Goal: Task Accomplishment & Management: Manage account settings

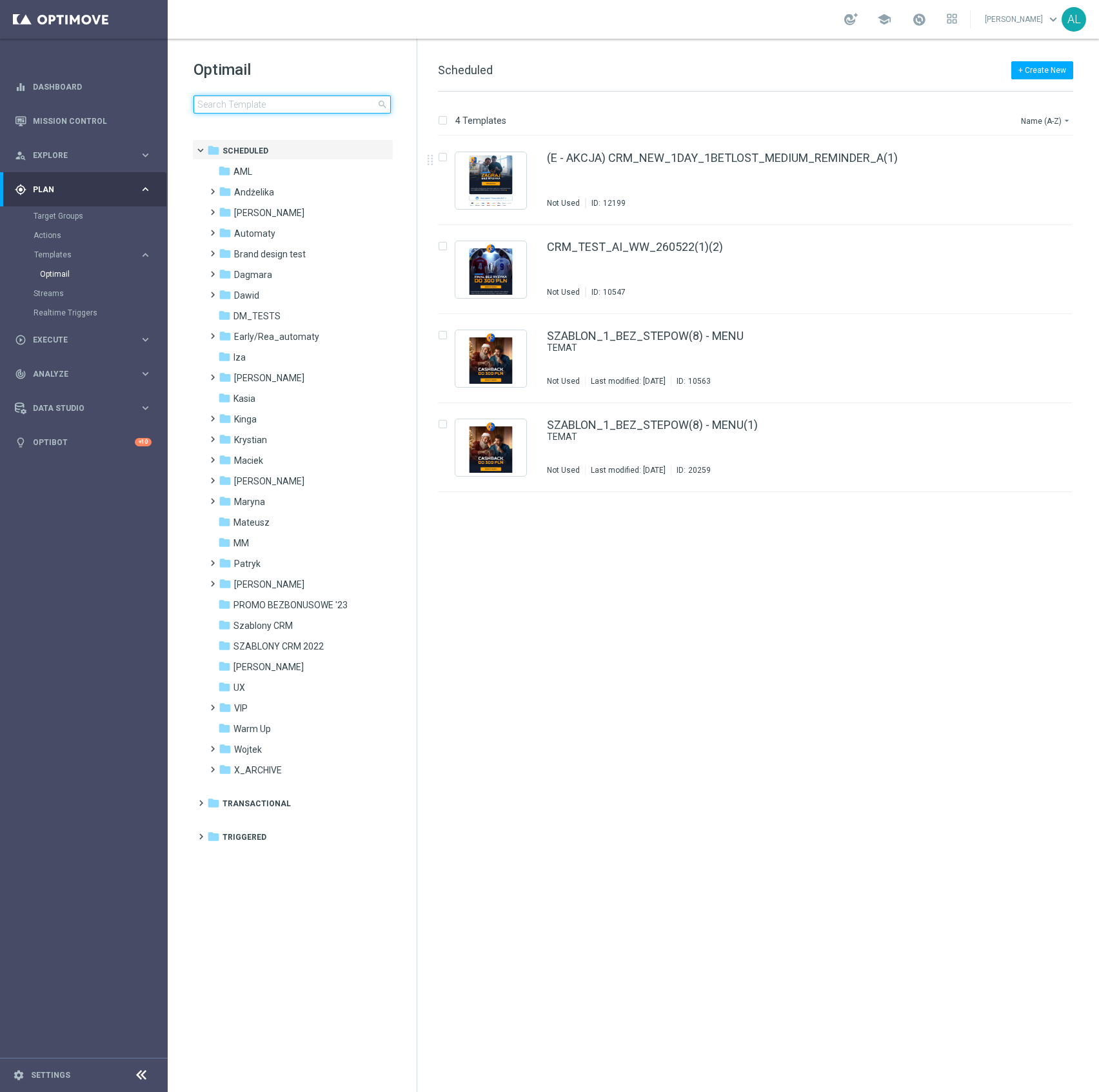
click at [266, 101] on input at bounding box center [292, 104] width 197 height 18
click at [68, 354] on div "play_circle_outline Execute keyboard_arrow_right" at bounding box center [83, 339] width 166 height 34
click at [124, 120] on link "Mission Control" at bounding box center [92, 121] width 118 height 34
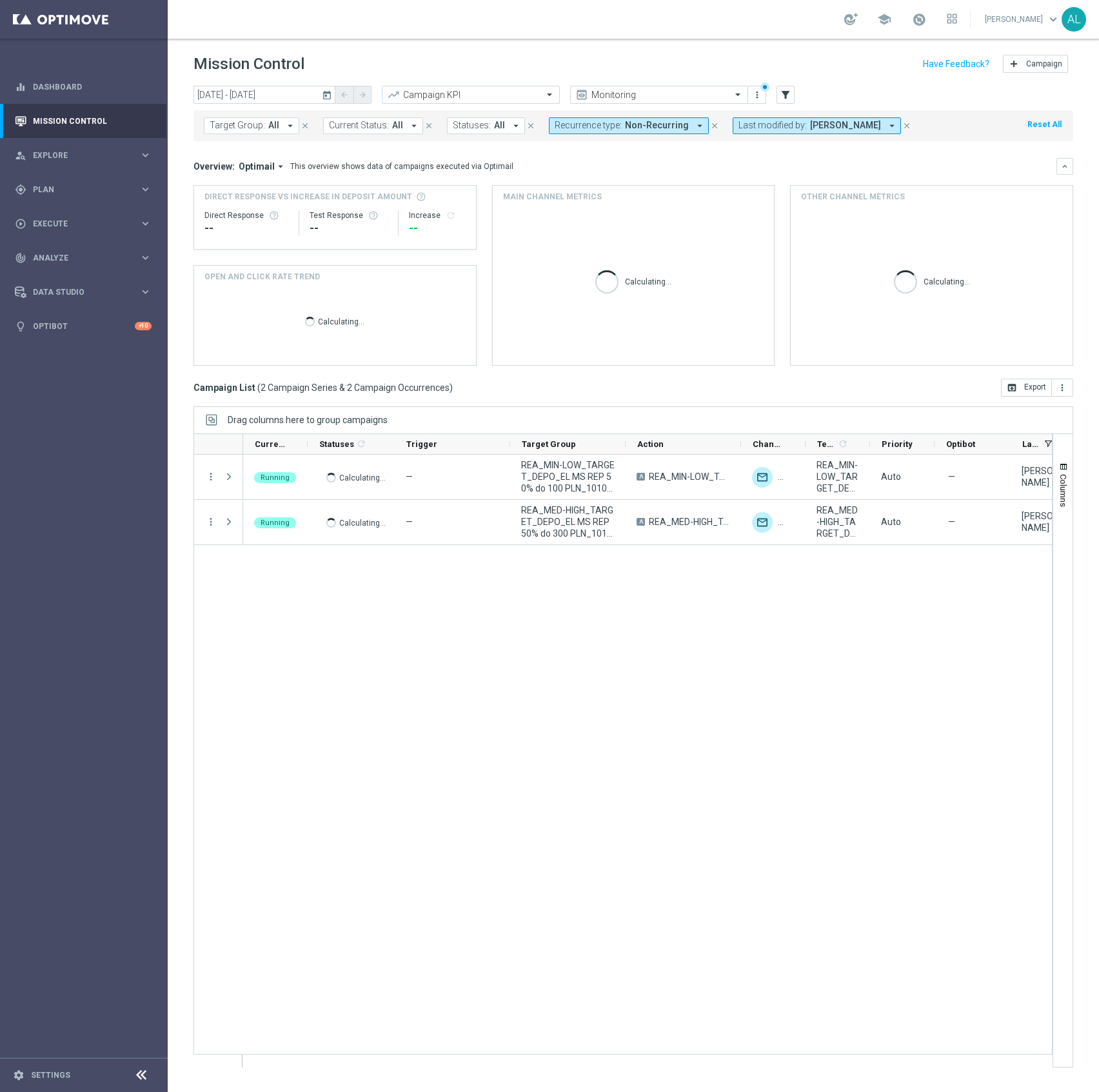
click at [650, 124] on span "Non-Recurring" at bounding box center [657, 126] width 64 height 11
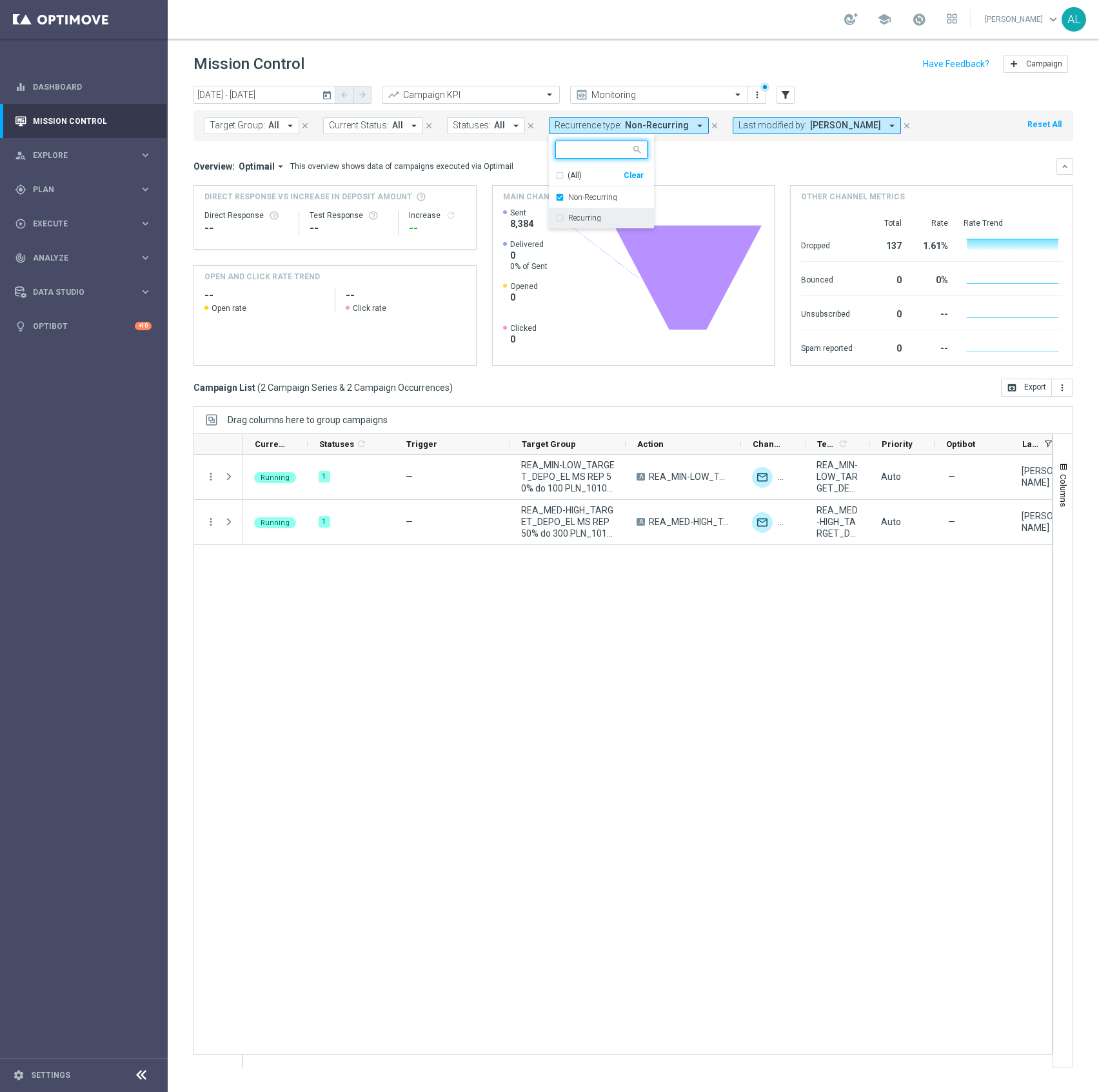
click at [596, 221] on label "Recurring" at bounding box center [584, 218] width 33 height 8
click at [604, 201] on label "Non-Recurring" at bounding box center [593, 197] width 49 height 8
click at [759, 168] on div "Overview: Optimail arrow_drop_down This overview shows data of campaigns execut…" at bounding box center [625, 166] width 863 height 11
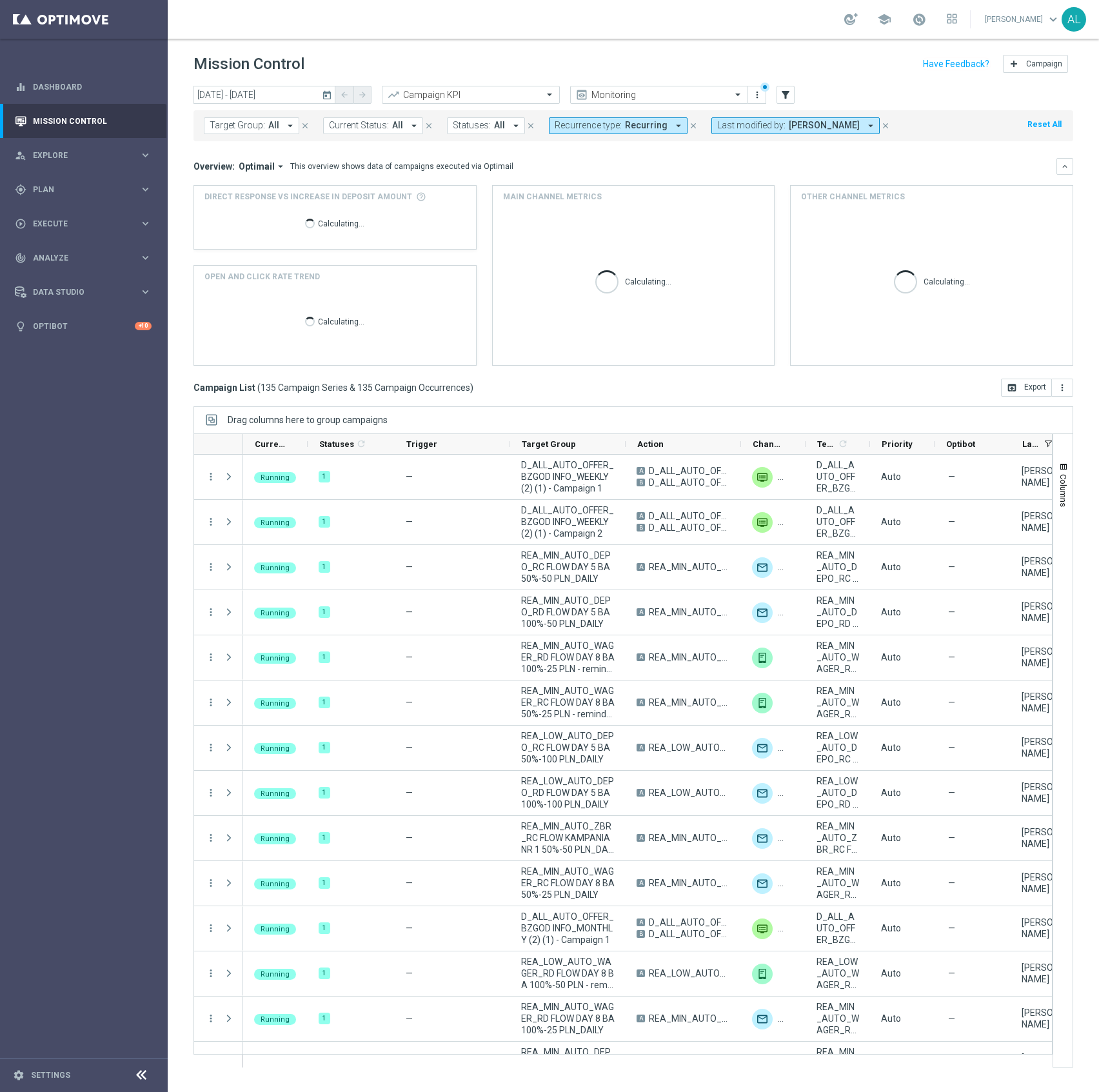
click at [259, 122] on span "Target Group:" at bounding box center [237, 126] width 55 height 11
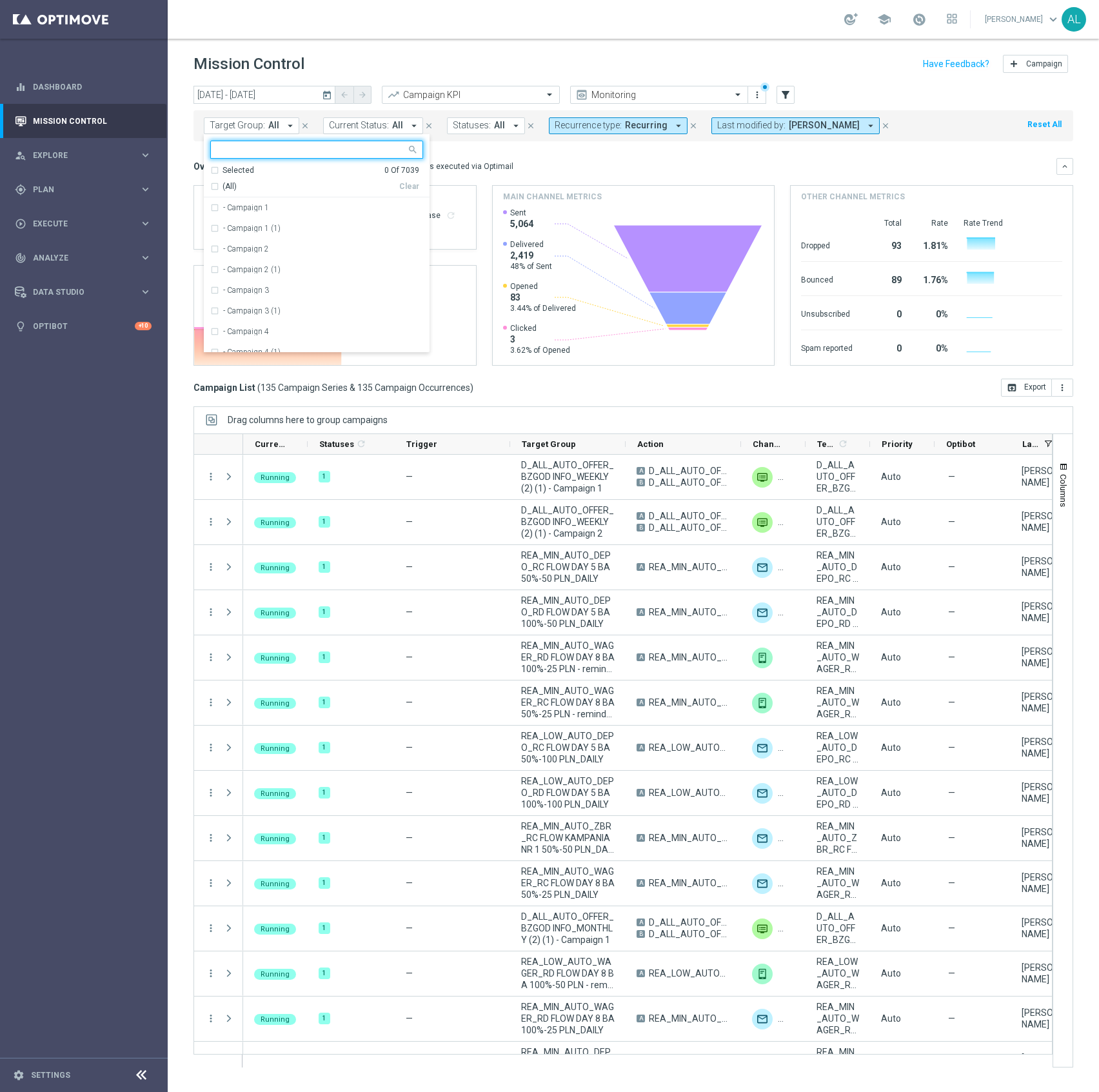
click at [294, 150] on input "text" at bounding box center [311, 150] width 189 height 11
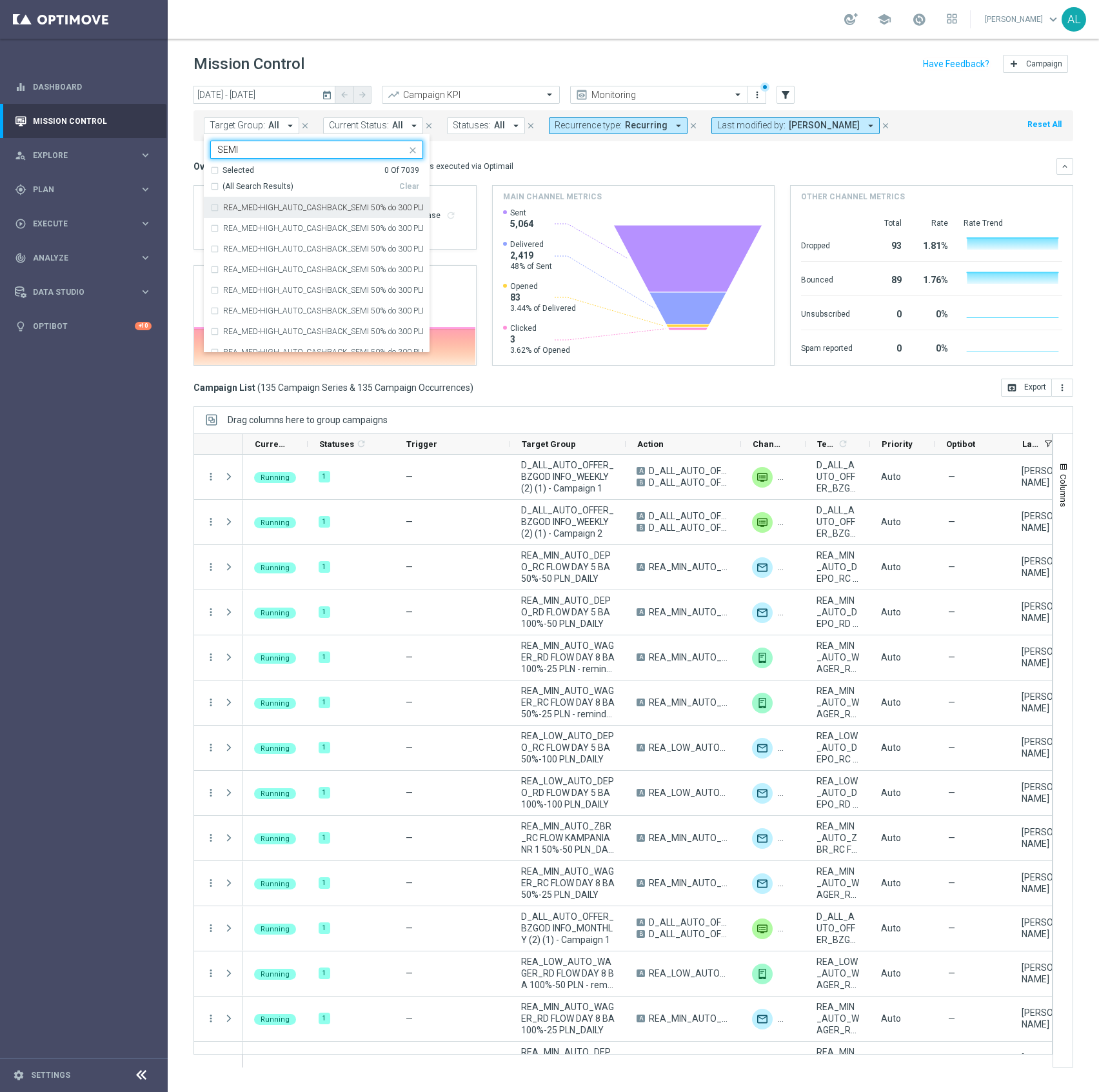
click at [256, 184] on span "(All Search Results)" at bounding box center [258, 187] width 71 height 11
type input "SEMI"
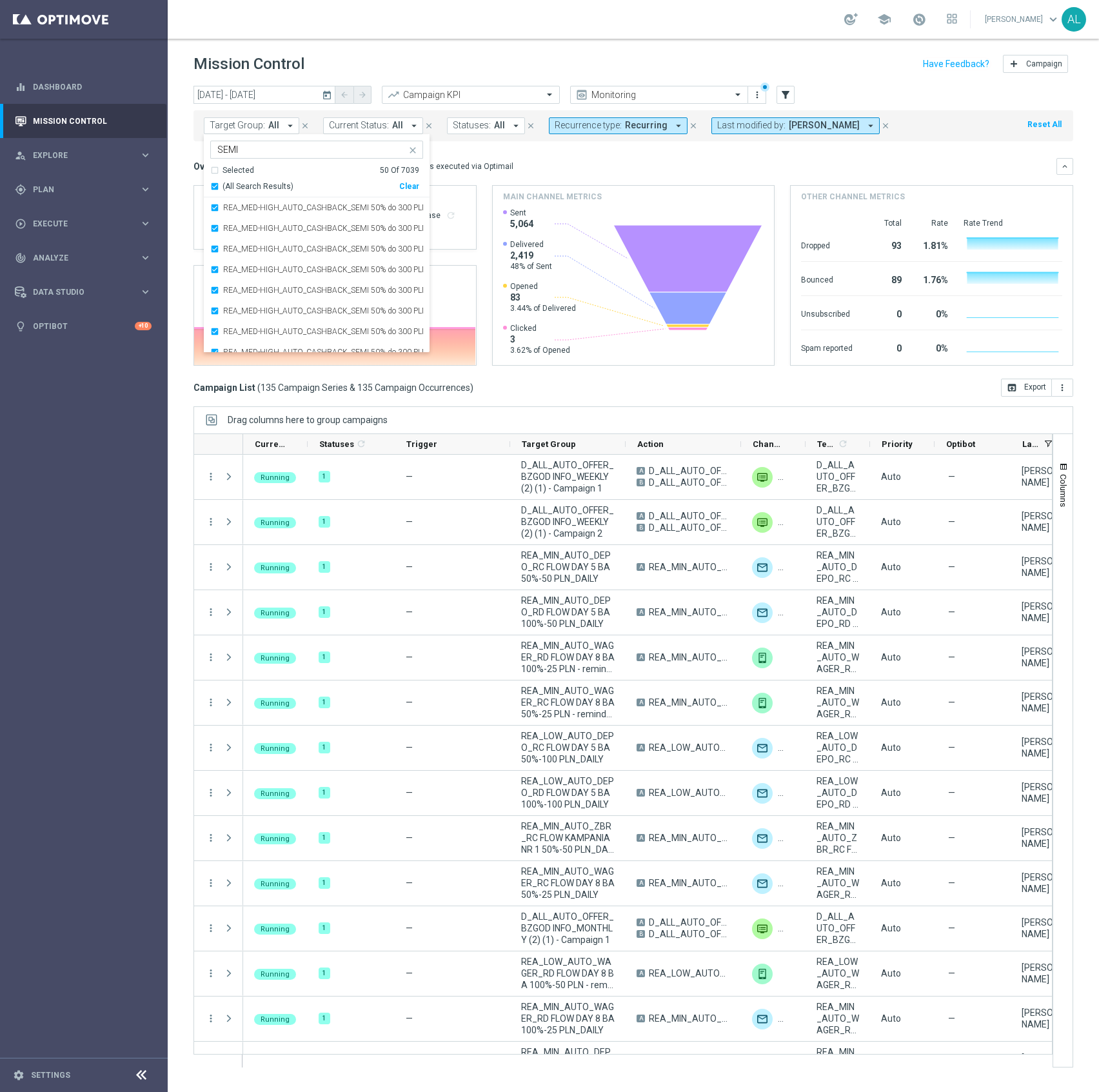
click at [506, 161] on div "Overview: Optimail arrow_drop_down This overview shows data of campaigns execut…" at bounding box center [625, 166] width 863 height 11
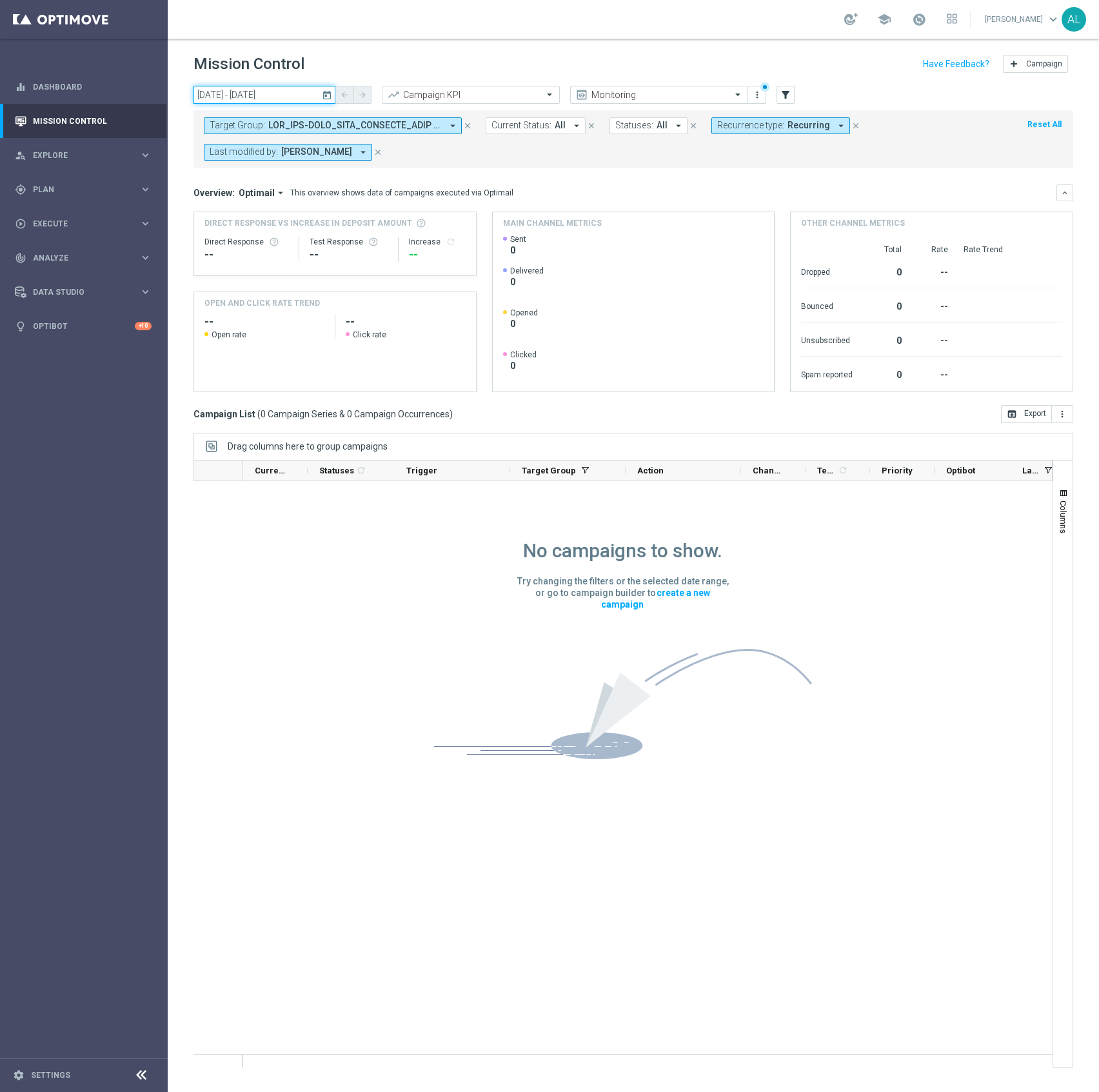
click at [306, 91] on input "[DATE] - [DATE]" at bounding box center [264, 94] width 142 height 18
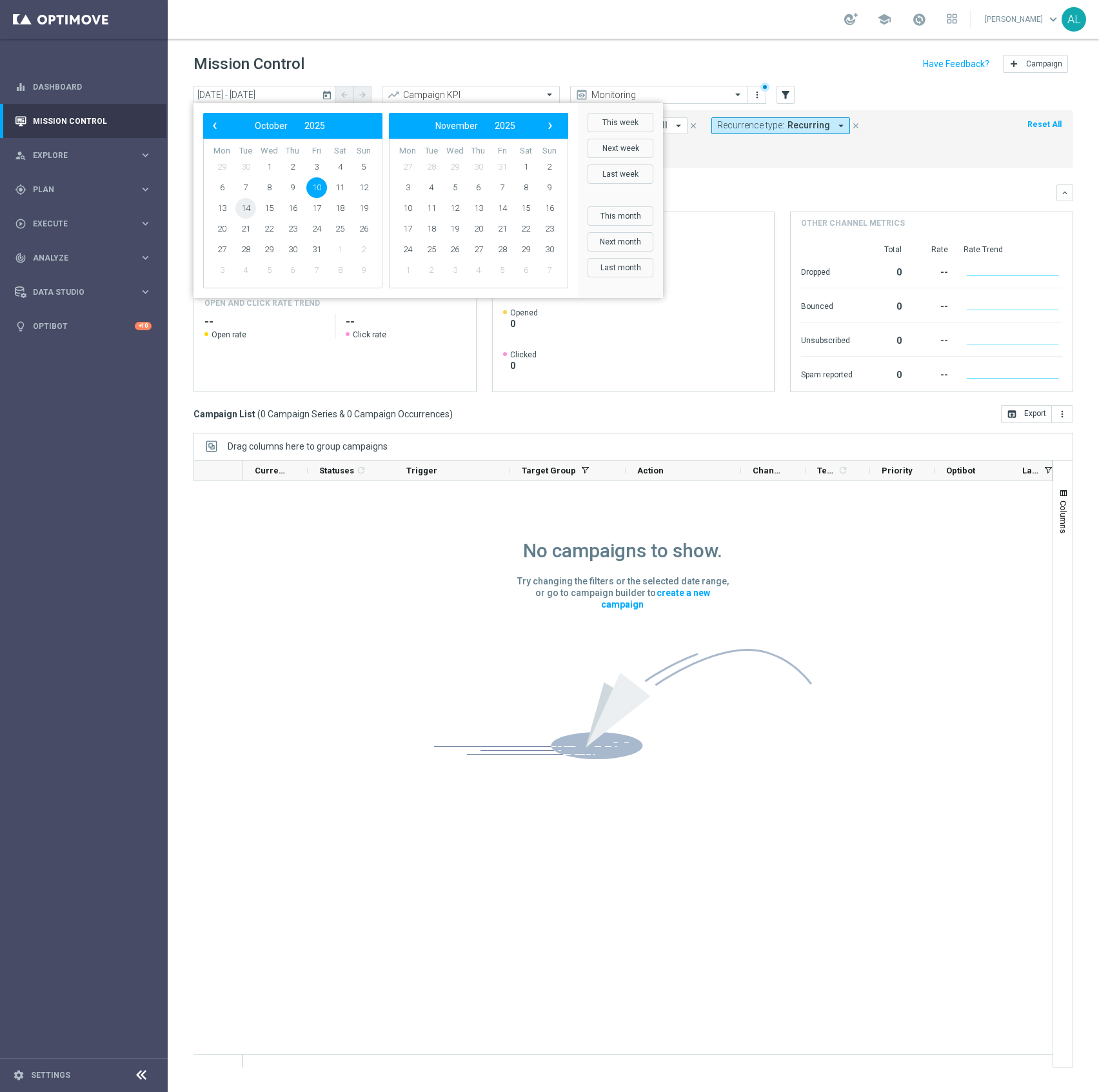
click at [245, 210] on span "14" at bounding box center [246, 208] width 21 height 21
type input "[DATE] - [DATE]"
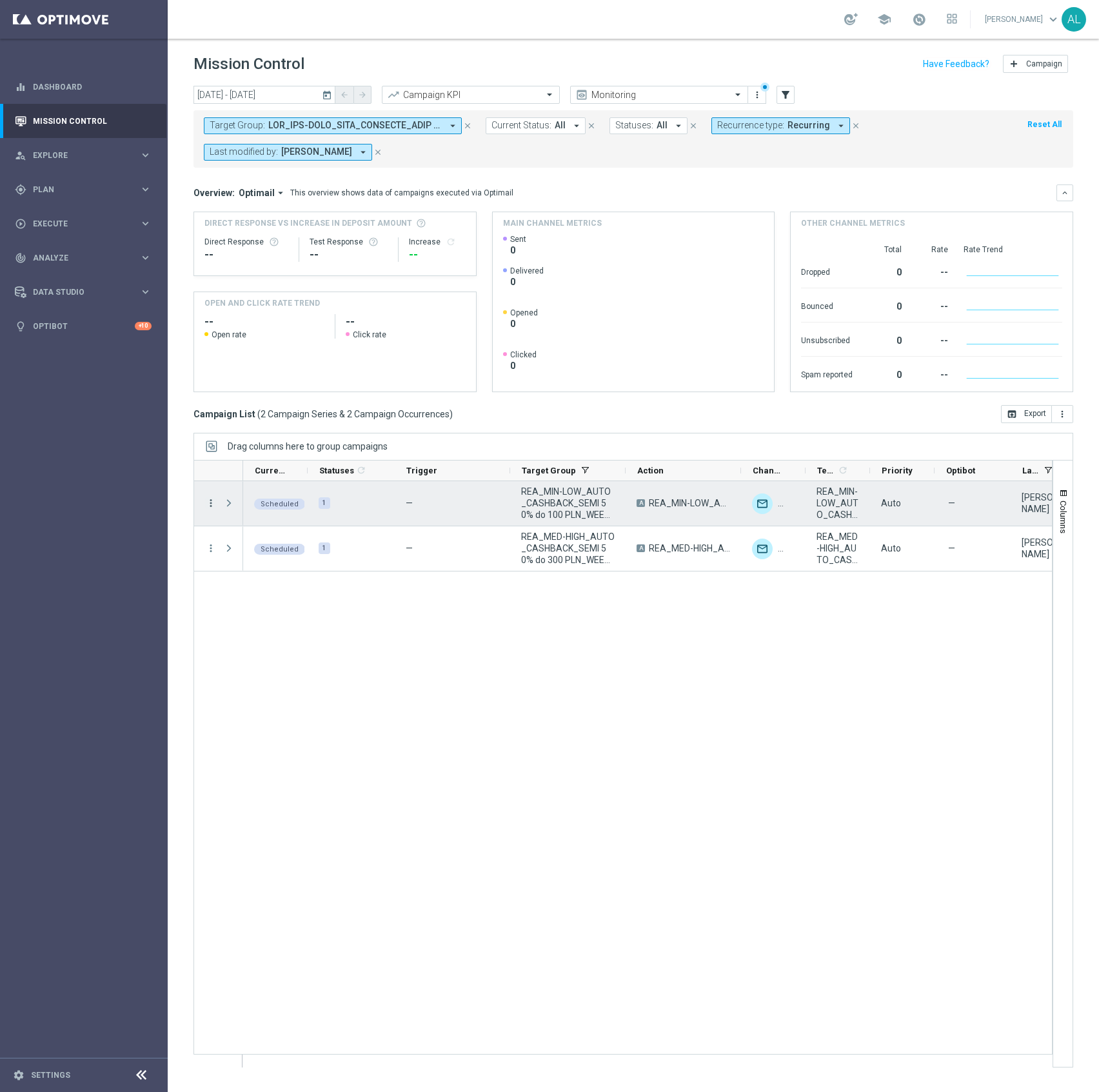
click at [209, 500] on icon "more_vert" at bounding box center [210, 502] width 11 height 11
click at [260, 620] on div "edit Edit" at bounding box center [289, 626] width 146 height 18
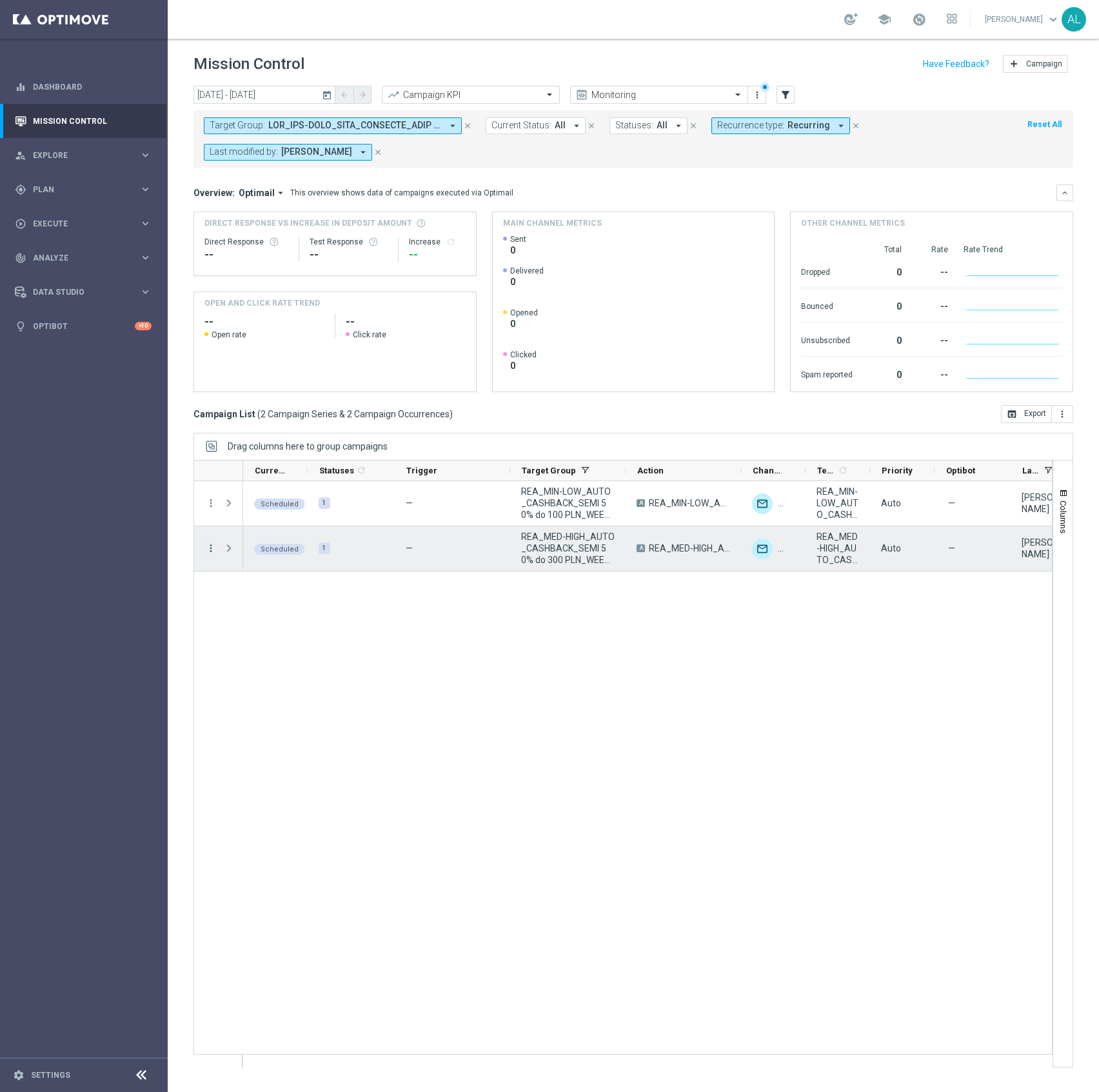
click at [207, 553] on icon "more_vert" at bounding box center [210, 548] width 11 height 11
click at [277, 670] on div "Edit" at bounding box center [297, 671] width 120 height 9
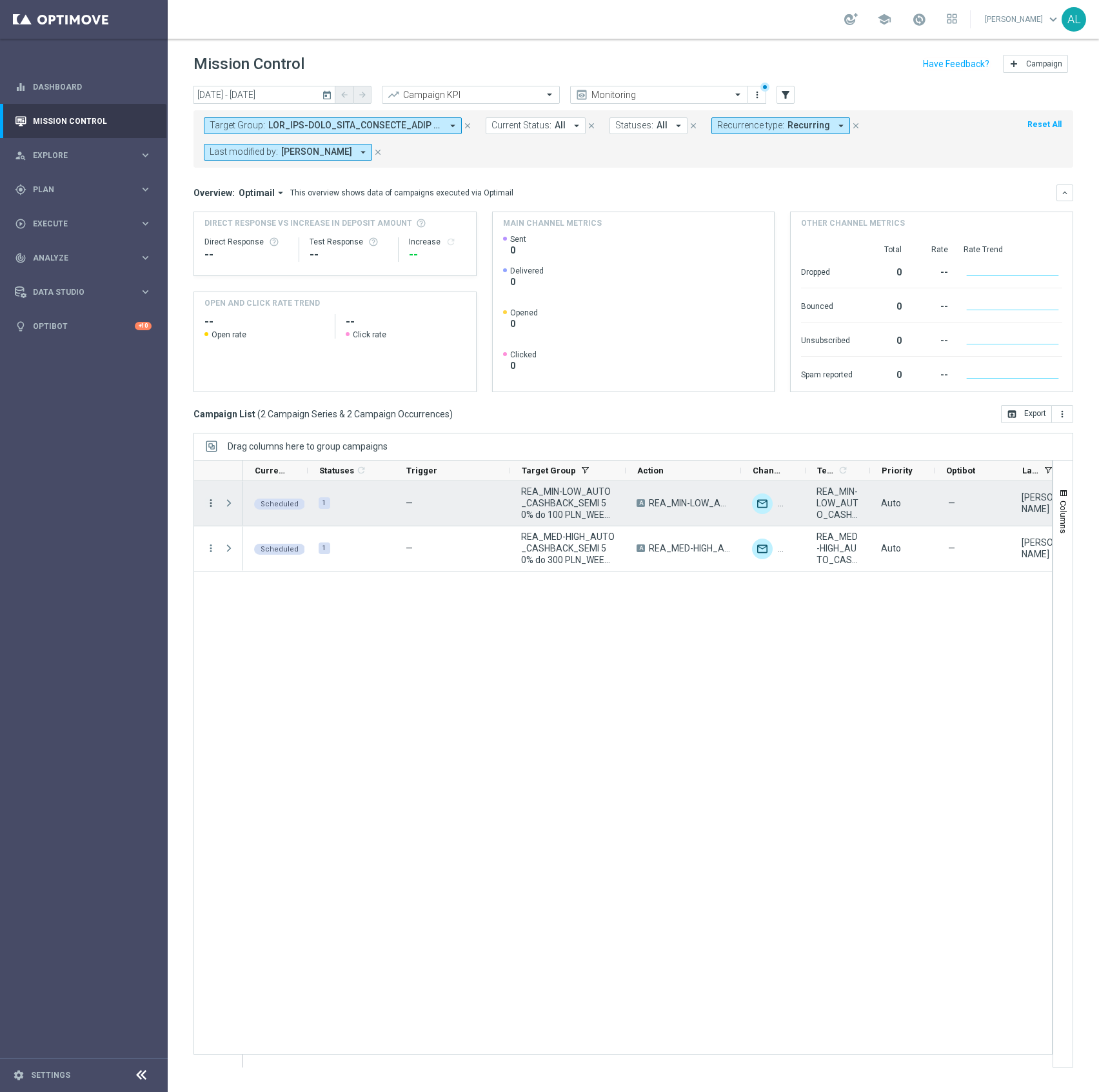
click at [211, 504] on icon "more_vert" at bounding box center [210, 502] width 11 height 11
click at [256, 618] on div "edit Edit" at bounding box center [289, 626] width 146 height 18
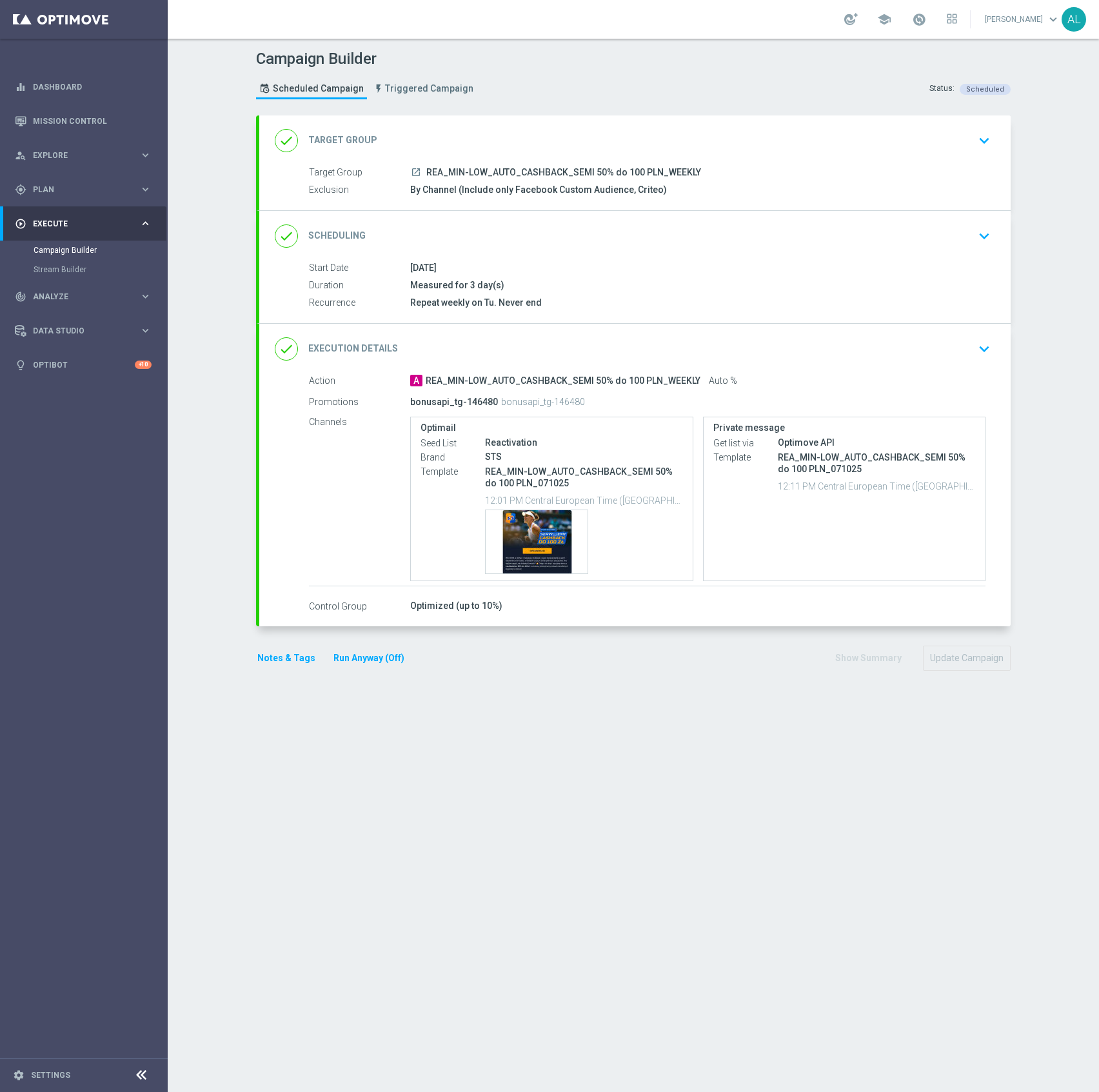
click at [565, 137] on div "done Target Group keyboard_arrow_down" at bounding box center [635, 141] width 720 height 24
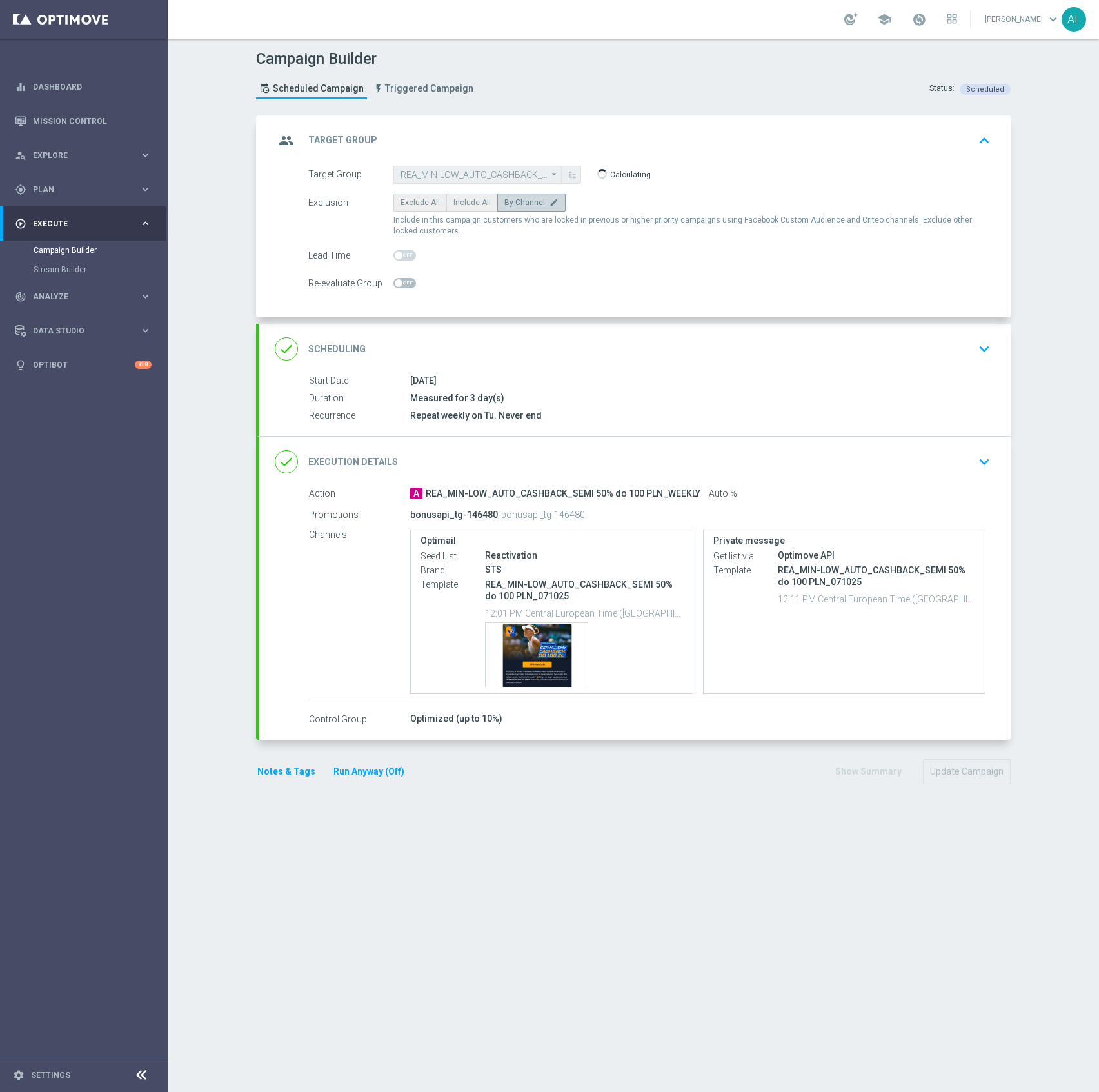
click at [579, 442] on div "done Execution Details keyboard_arrow_down" at bounding box center [635, 462] width 751 height 51
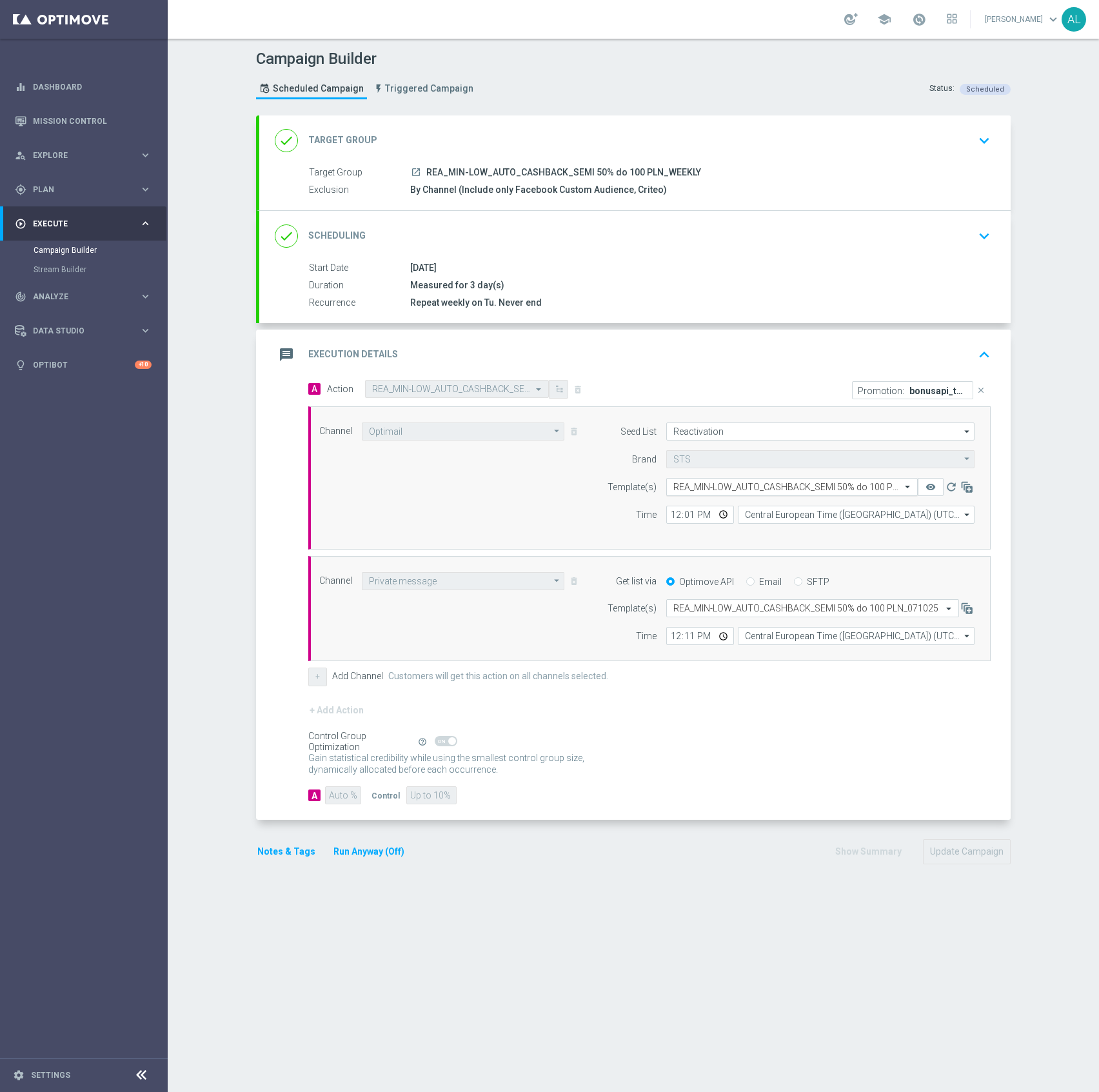
click at [683, 488] on input "text" at bounding box center [779, 487] width 211 height 11
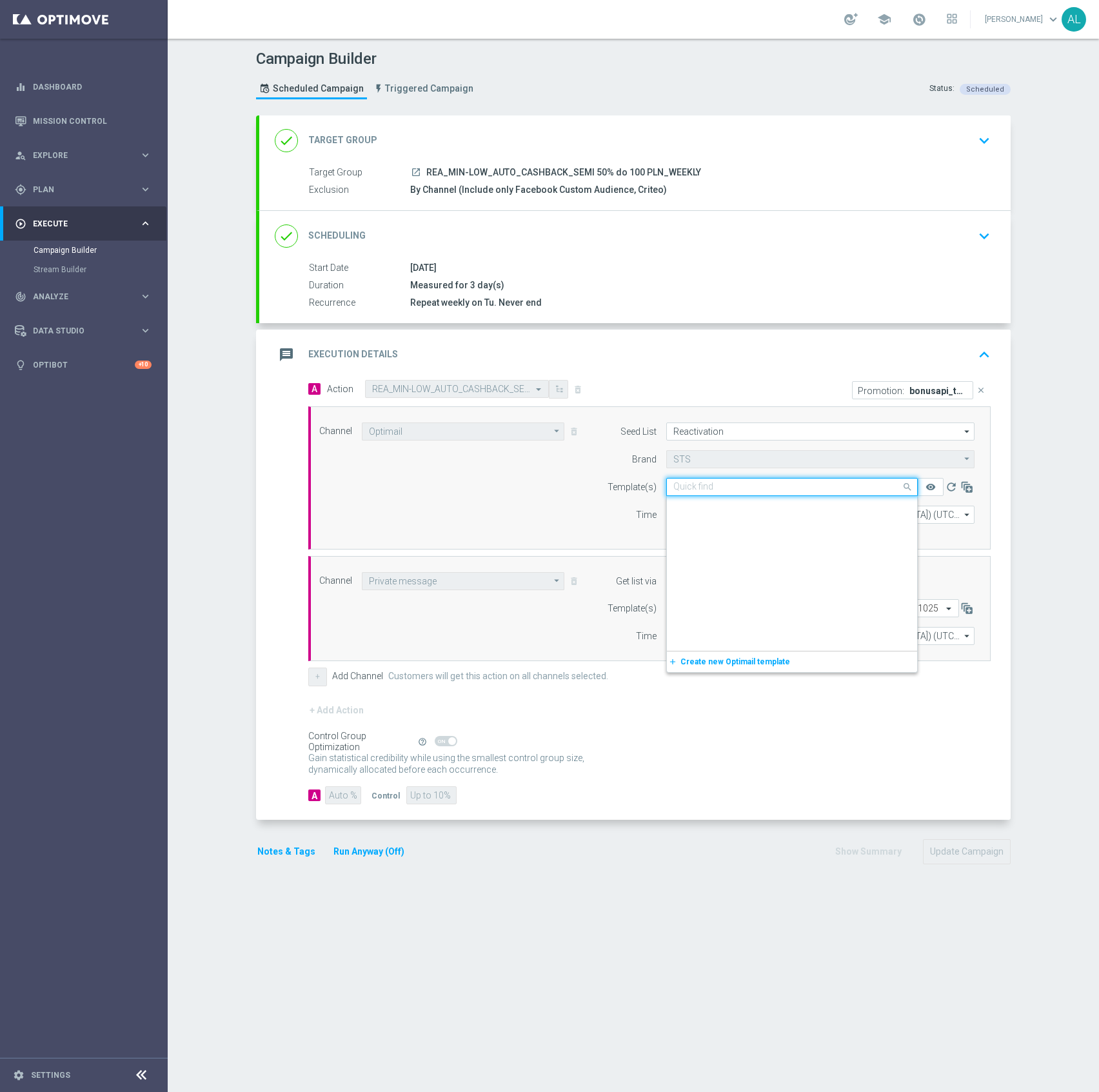
paste input "REA_MIN-LOW_AUTO_CASHBACK_SEMI 50% do 100 PLN_141025"
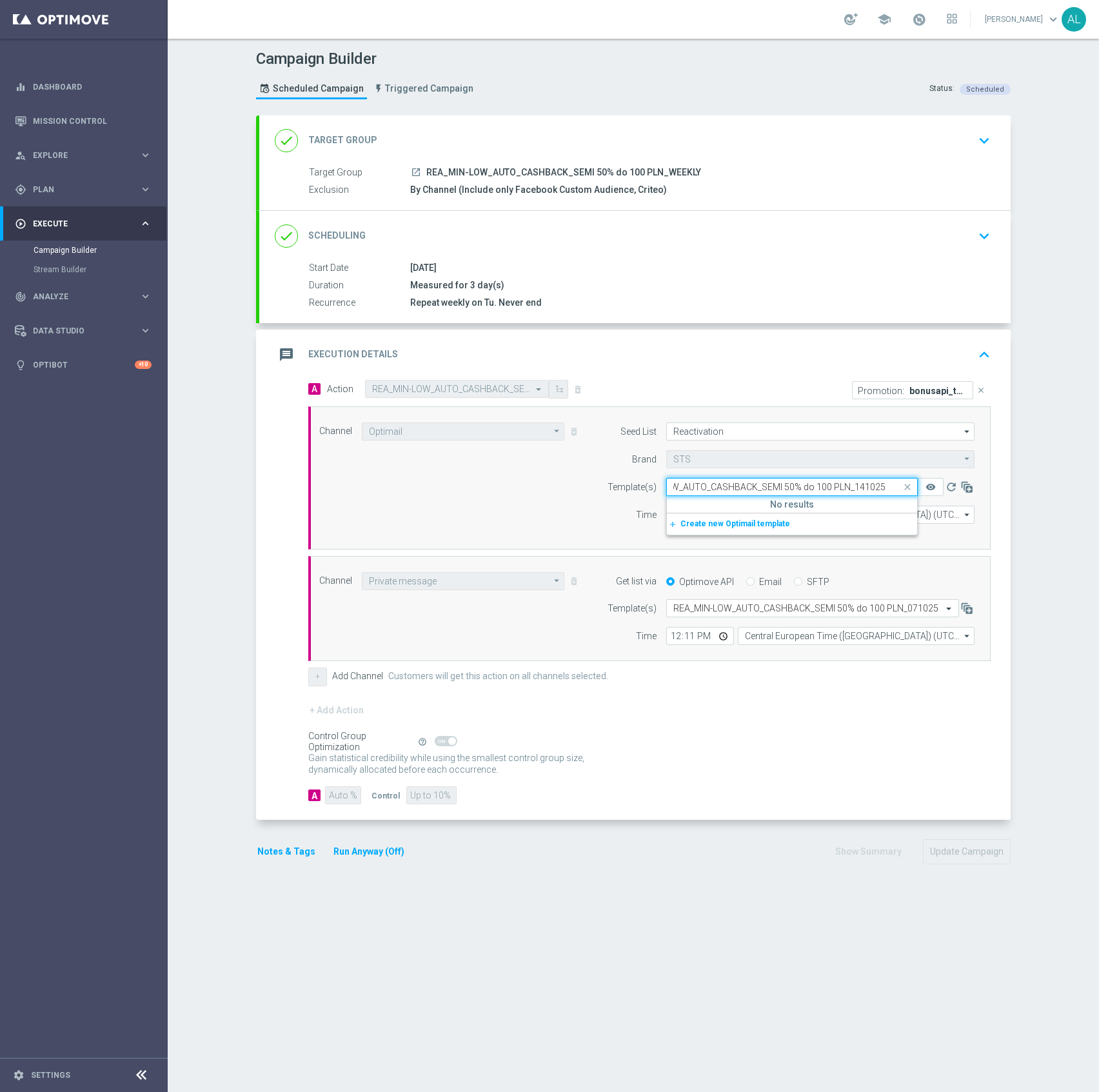
scroll to position [0, 50]
click at [800, 504] on label "REA_MIN-LOW_AUTO_CASHBACK_SEMI 50% do 100 PLN_141025" at bounding box center [788, 507] width 230 height 11
type input "REA_MIN-LOW_AUTO_CASHBACK_SEMI 50% do 100 PLN_141025"
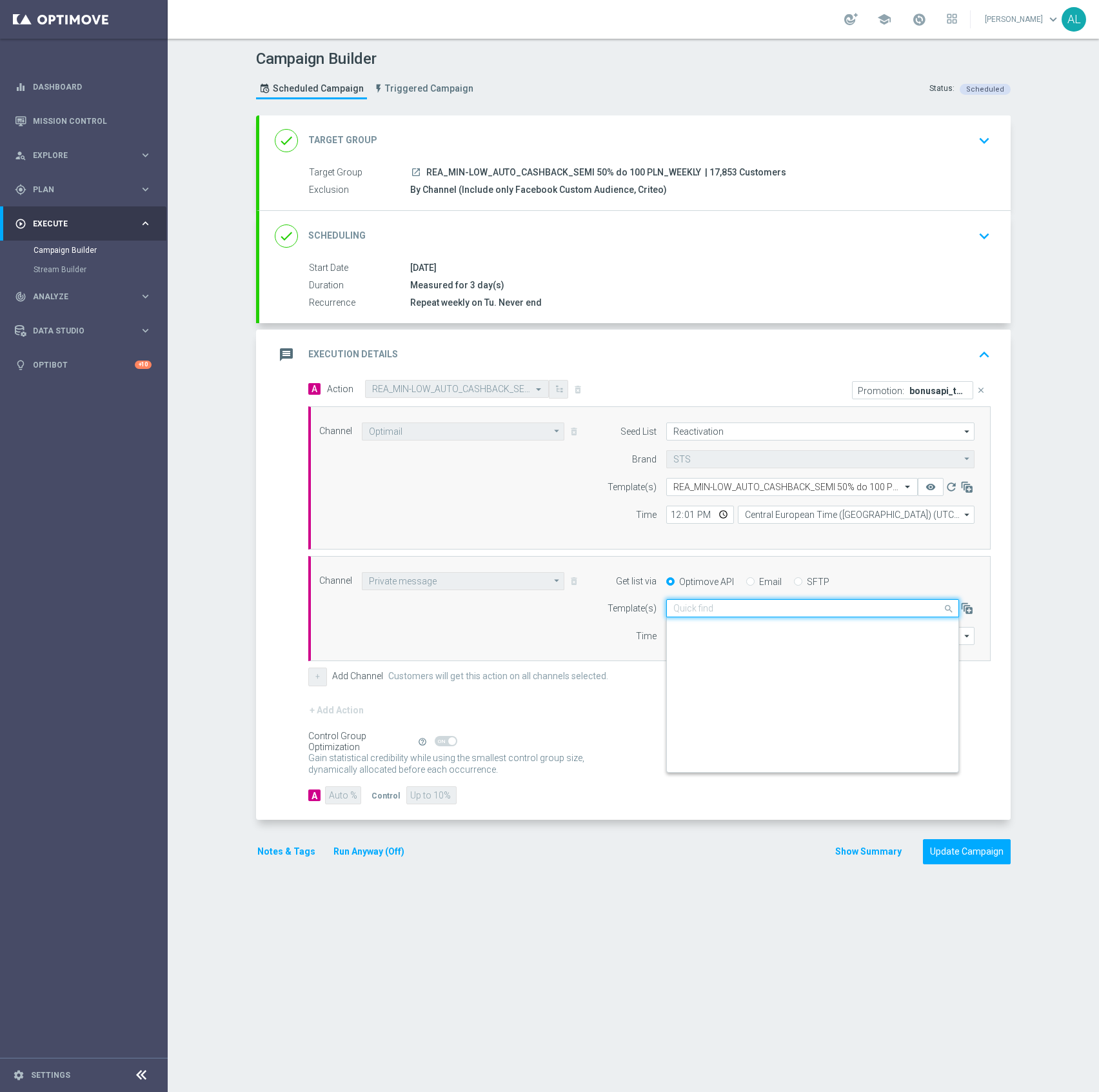
click at [739, 609] on input "text" at bounding box center [799, 608] width 253 height 11
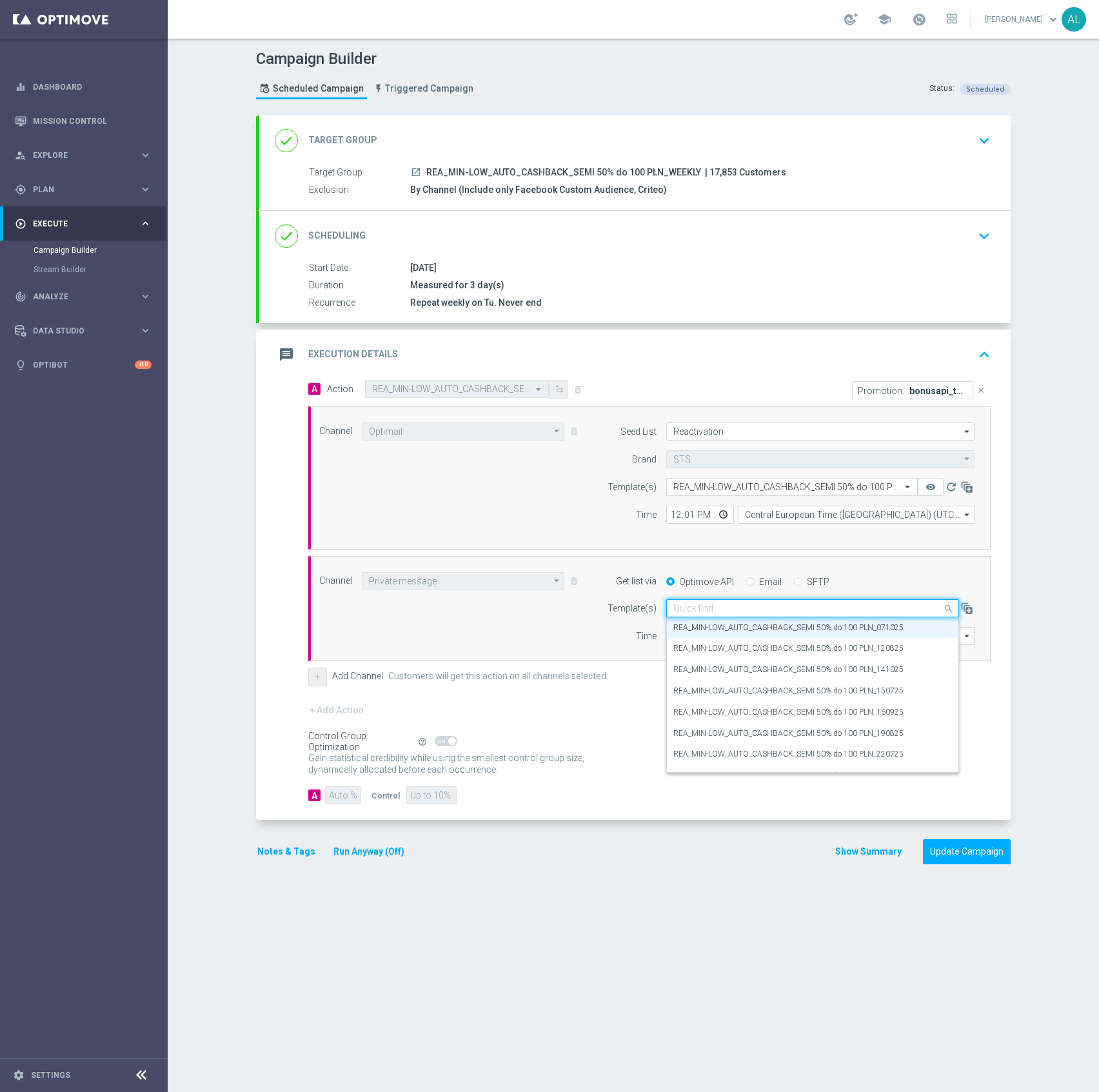
paste input "REA_MIN-LOW_AUTO_CASHBACK_SEMI 50% do 100 PLN_141025"
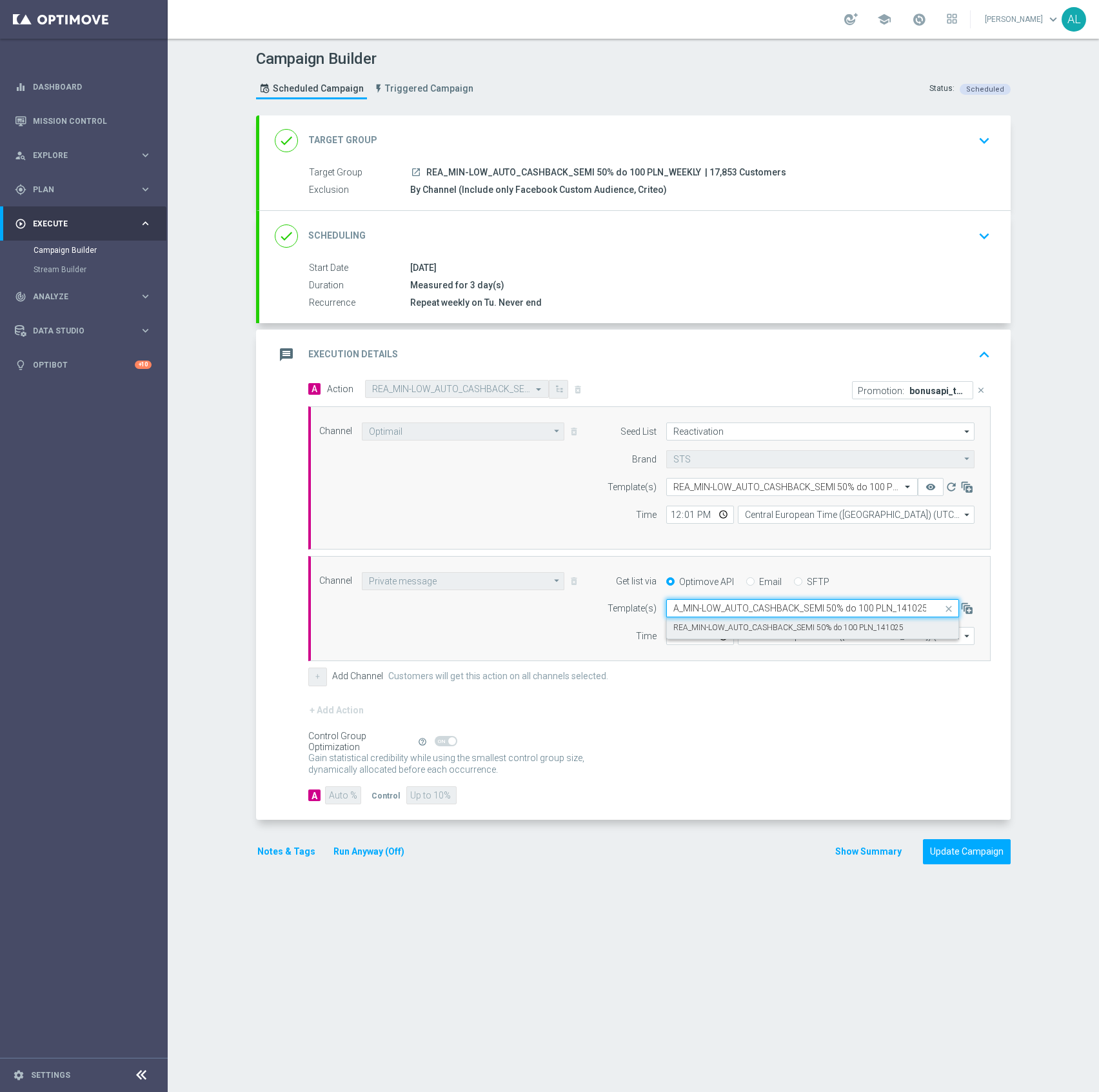
scroll to position [0, 8]
click at [857, 628] on label "REA_MIN-LOW_AUTO_CASHBACK_SEMI 50% do 100 PLN_141025" at bounding box center [788, 628] width 230 height 11
type input "REA_MIN-LOW_AUTO_CASHBACK_SEMI 50% do 100 PLN_141025"
click at [668, 519] on input "12:01" at bounding box center [700, 514] width 68 height 18
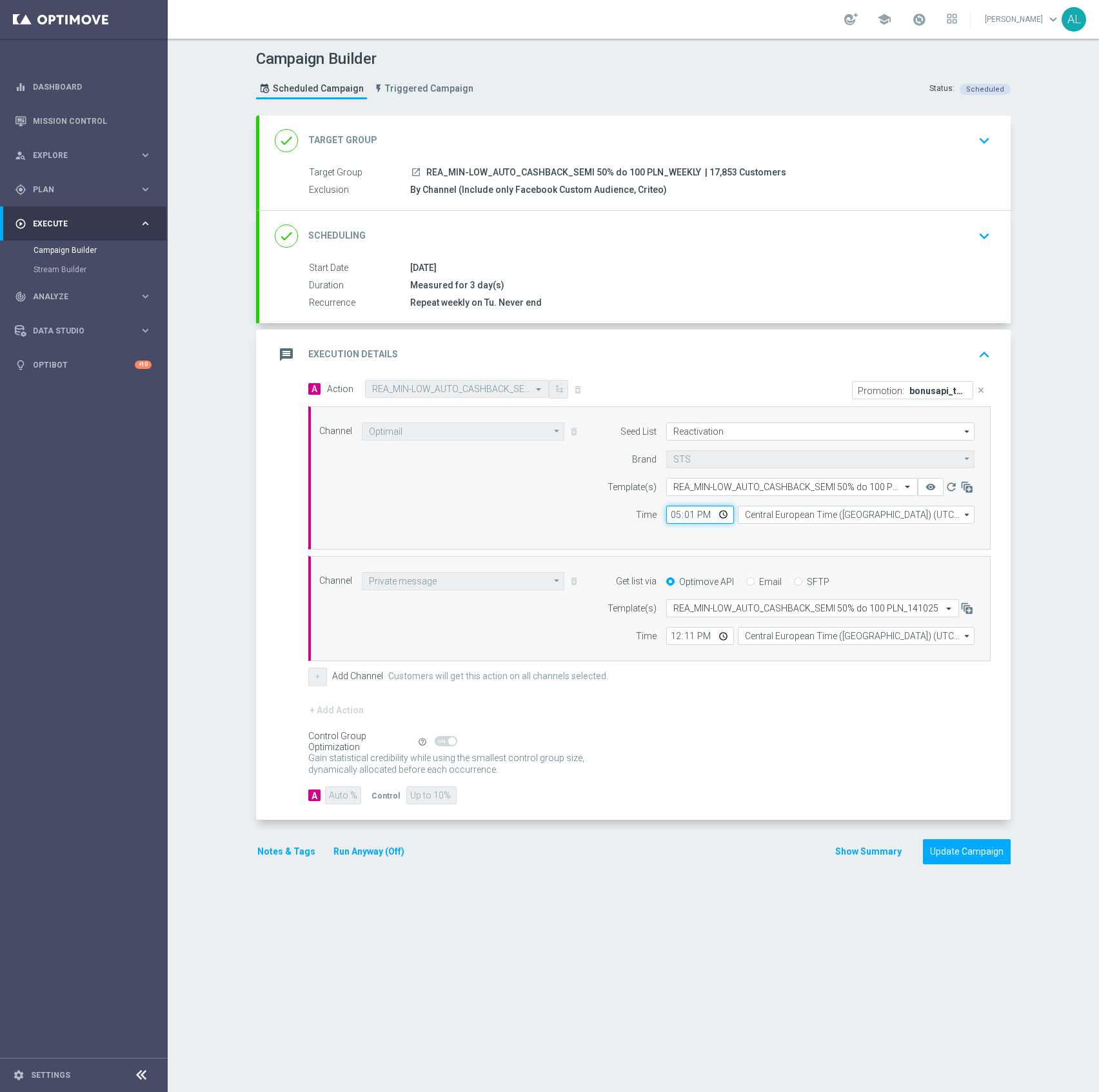
click at [666, 519] on input "17:01" at bounding box center [700, 514] width 68 height 18
type input "16:13"
click at [666, 639] on input "12:11" at bounding box center [700, 635] width 68 height 18
type input "16:55"
click at [956, 855] on button "Update Campaign" at bounding box center [967, 851] width 87 height 25
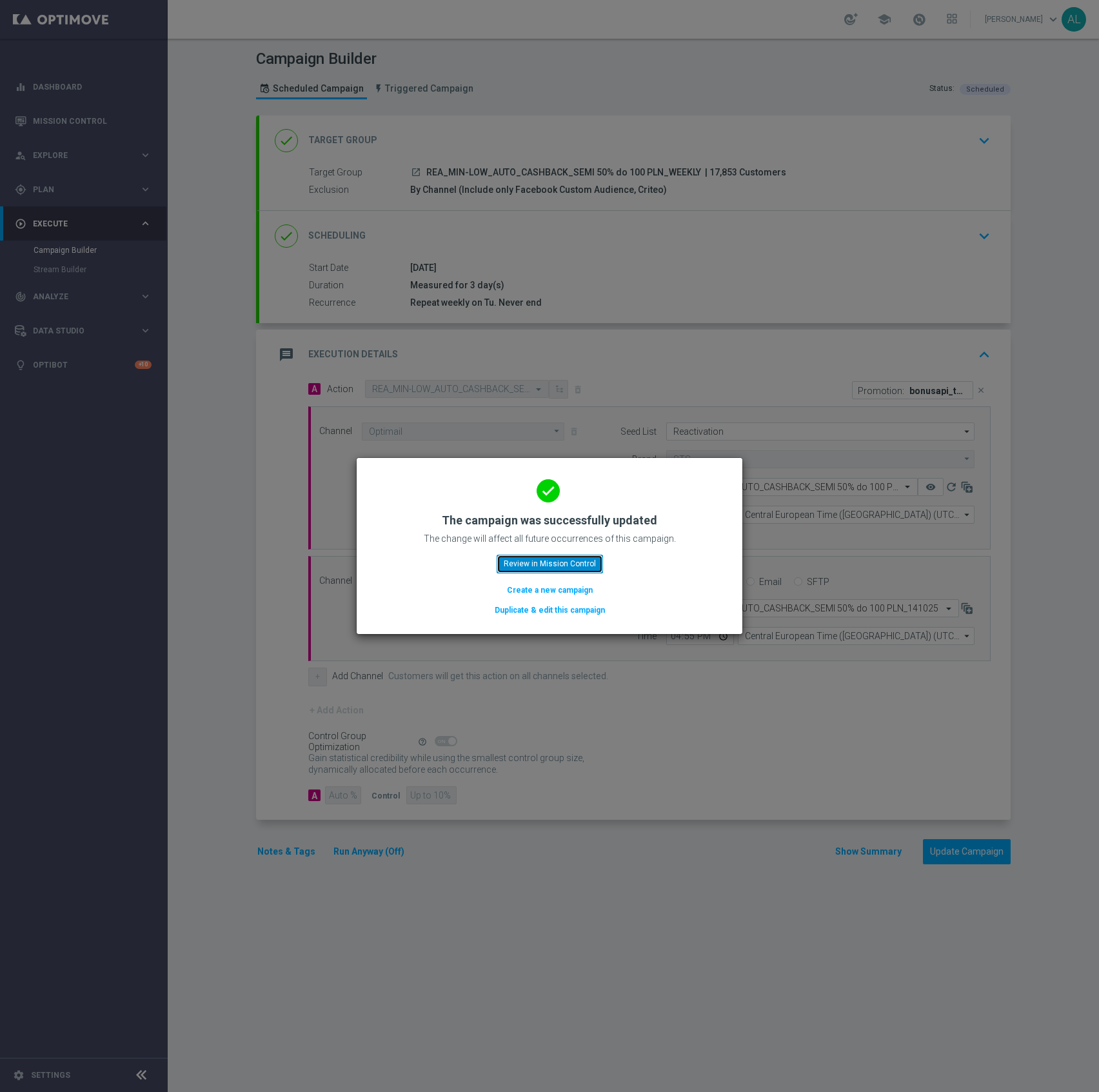
click at [550, 561] on button "Review in Mission Control" at bounding box center [550, 563] width 106 height 18
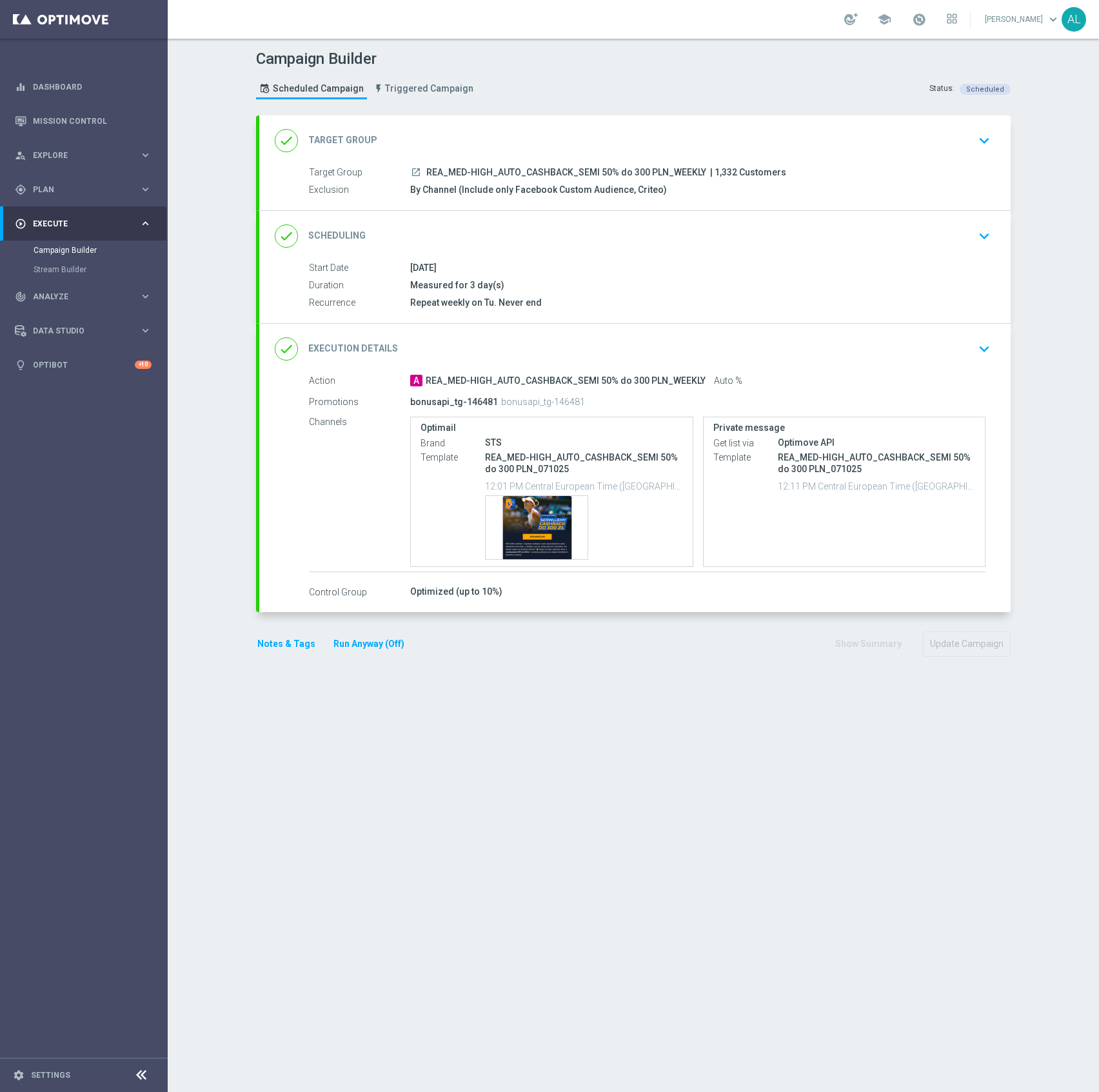
click at [975, 344] on icon "keyboard_arrow_down" at bounding box center [984, 348] width 20 height 20
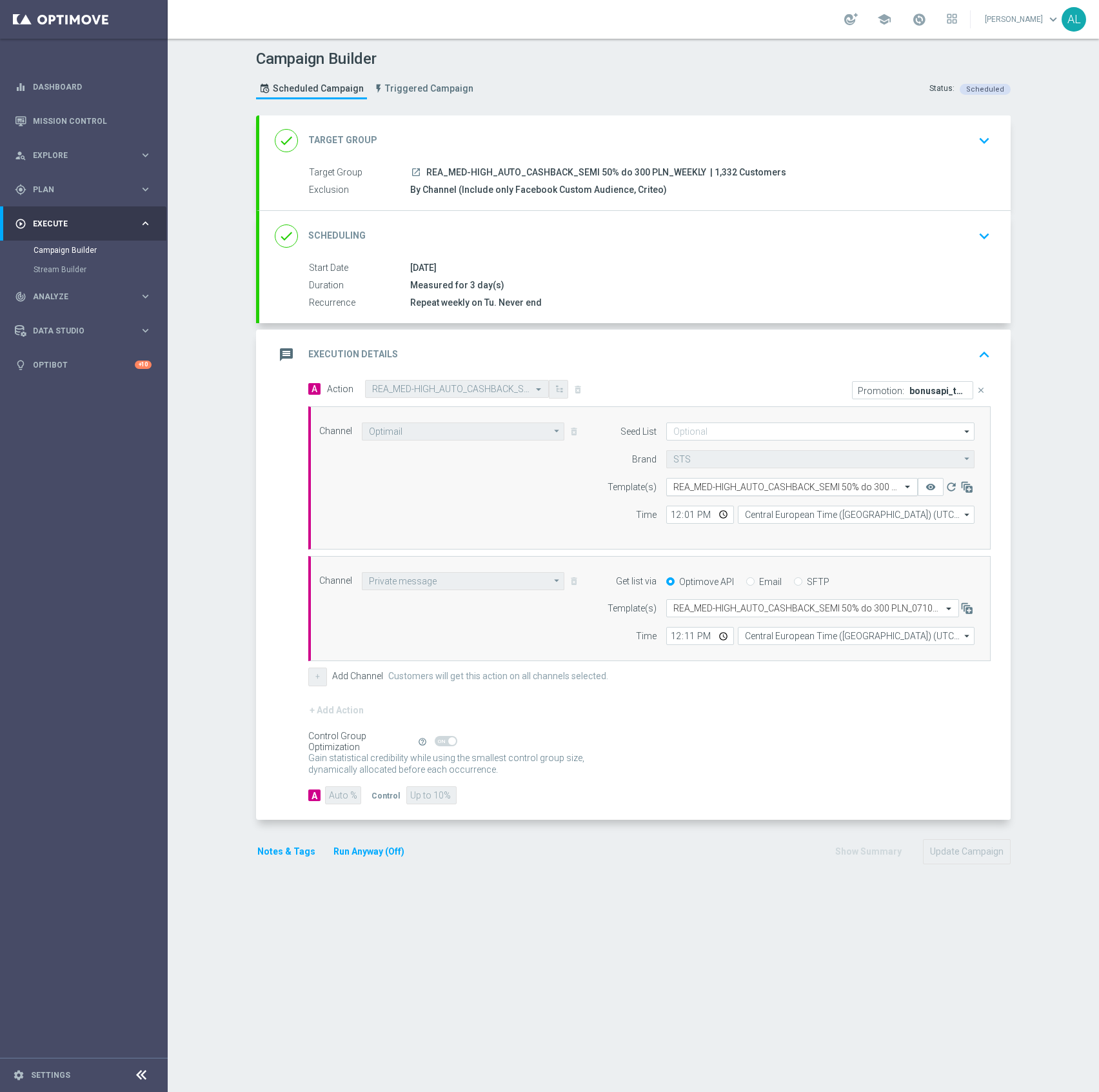
click at [711, 493] on input "text" at bounding box center [779, 487] width 211 height 11
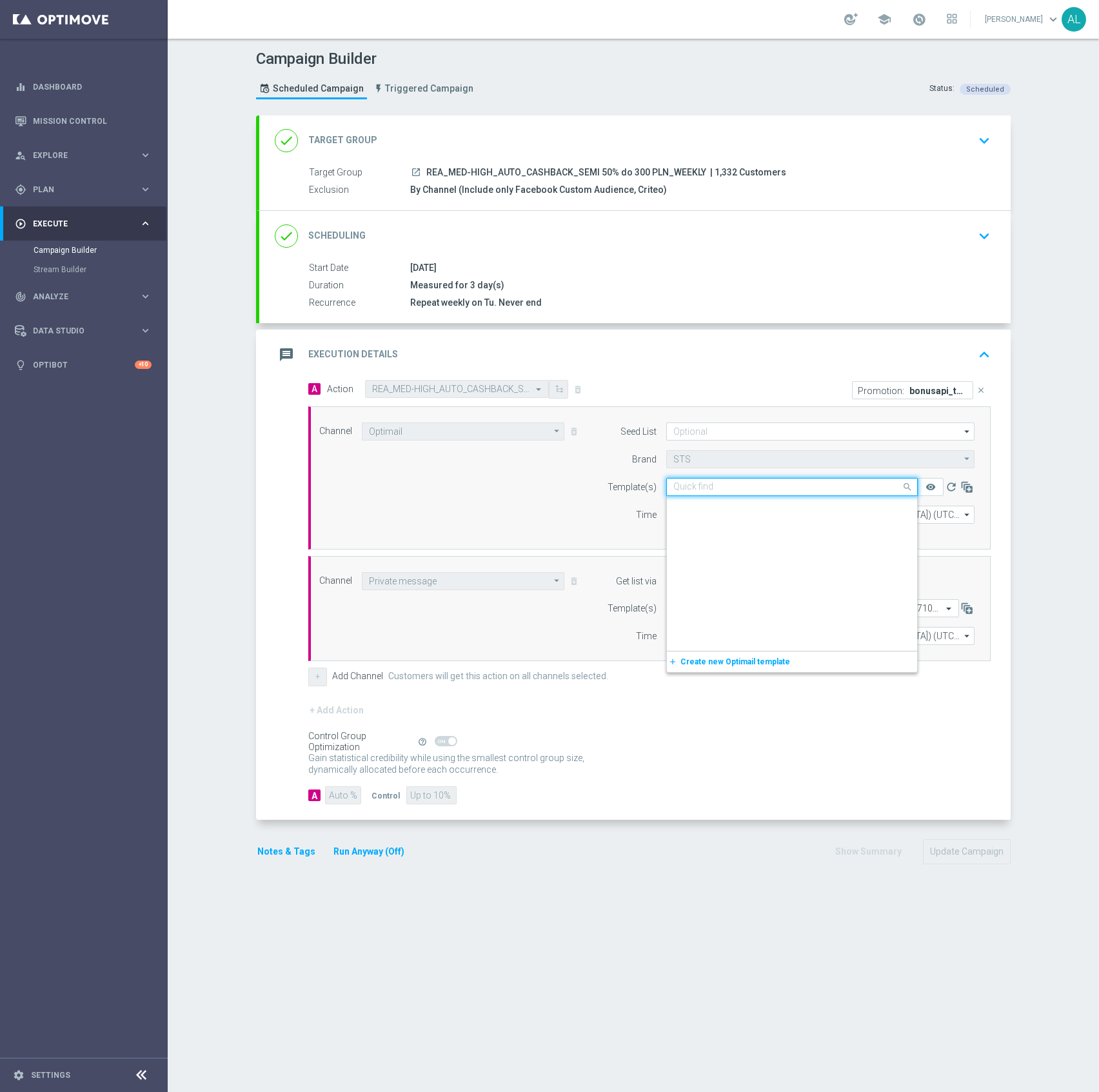
scroll to position [148395, 0]
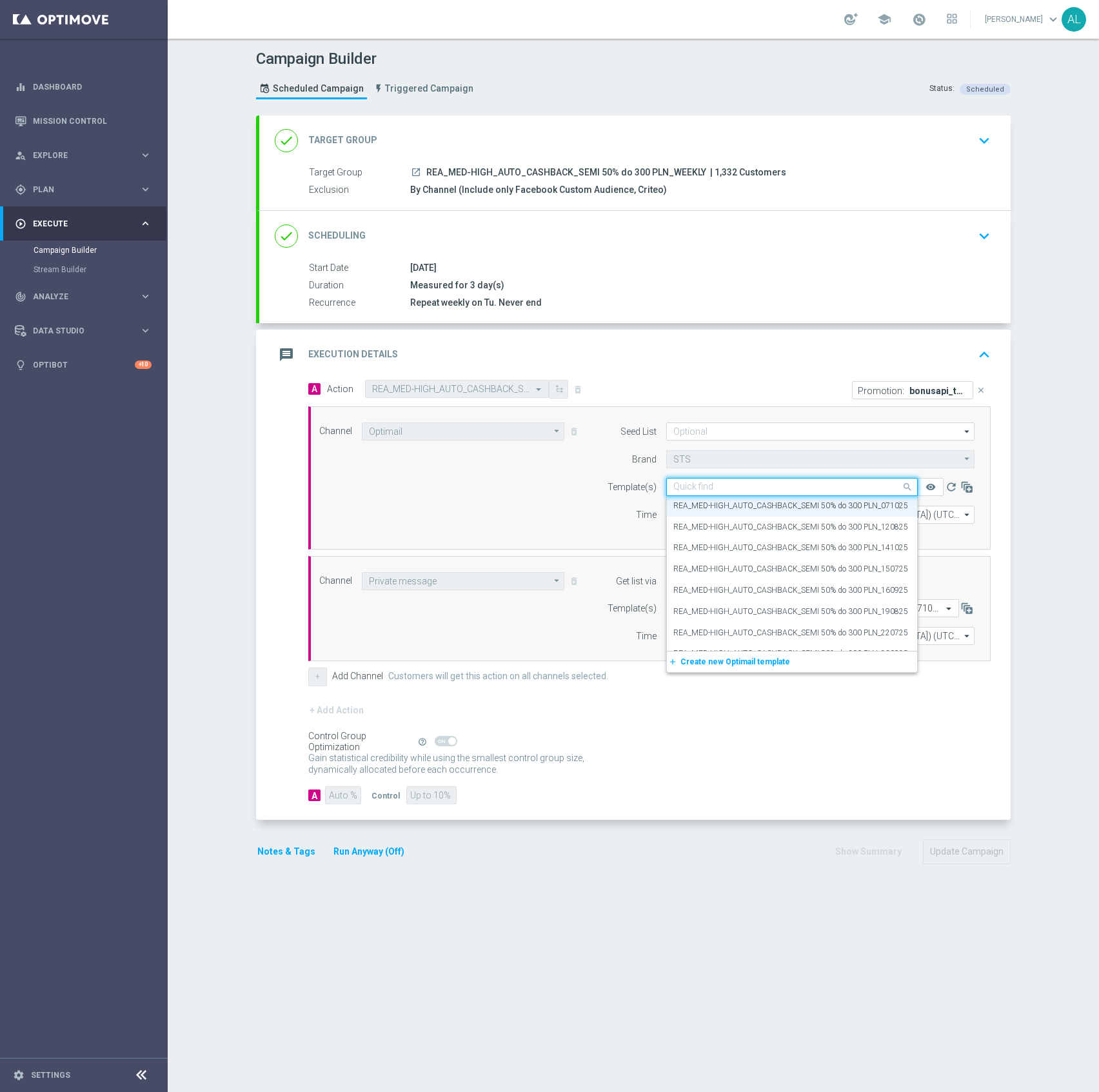
paste input "REA_MED-HIGH_AUTO_CASHBACK_SEMI 50% do 300 PLN_141025"
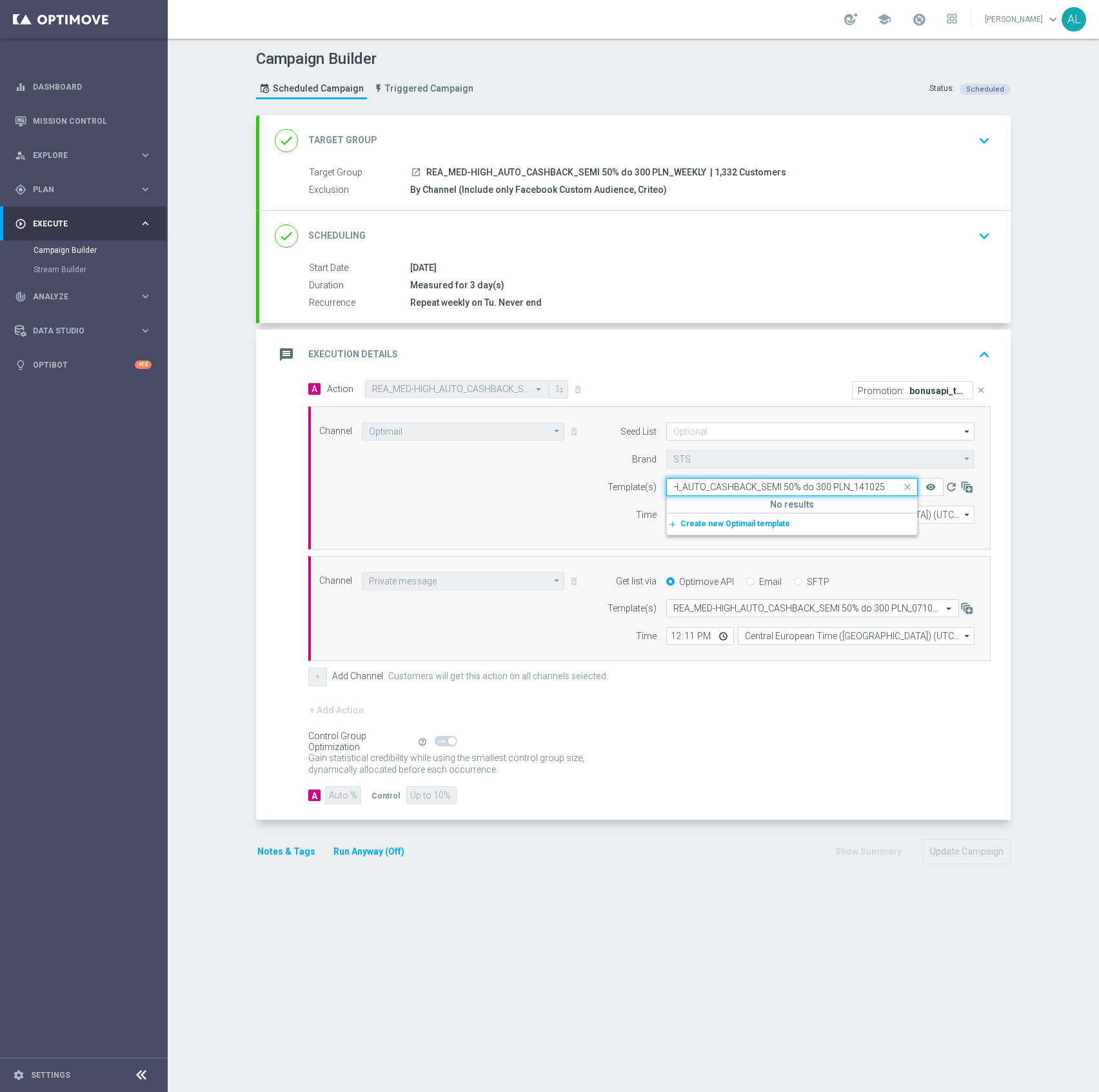
scroll to position [0, 54]
click at [787, 496] on div "Quick find REA_MED-HIGH_AUTO_CASHBACK_SEMI 50% do 300 PLN_071025 REA_MED-HIGH_A…" at bounding box center [792, 486] width 252 height 18
click at [785, 500] on div "REA_MED-HIGH_AUTO_CASHBACK_SEMI 50% do 300 PLN_141025" at bounding box center [792, 506] width 238 height 22
type input "REA_MED-HIGH_AUTO_CASHBACK_SEMI 50% do 300 PLN_141025"
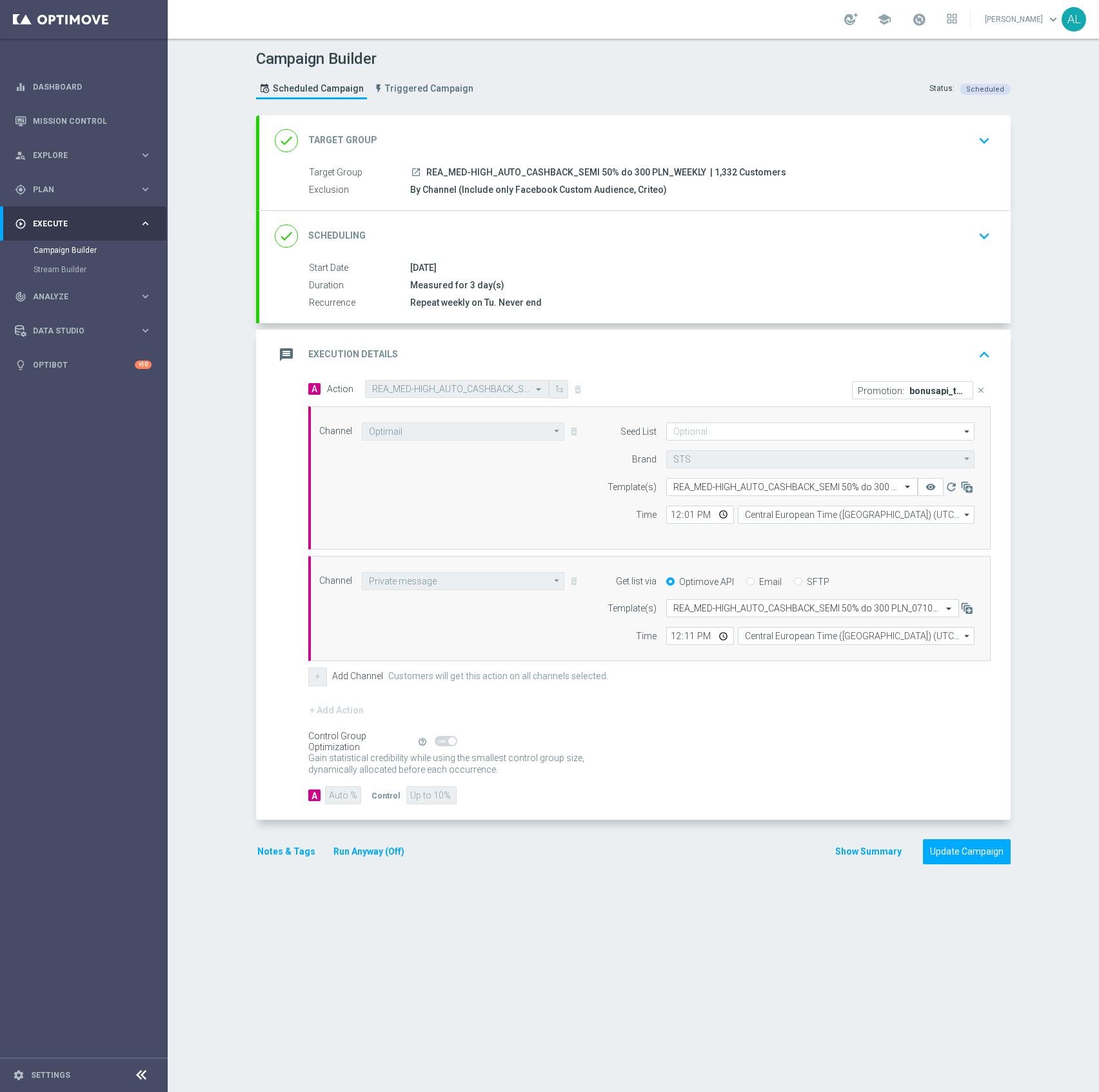
scroll to position [0, 0]
click at [719, 608] on input "text" at bounding box center [799, 608] width 253 height 11
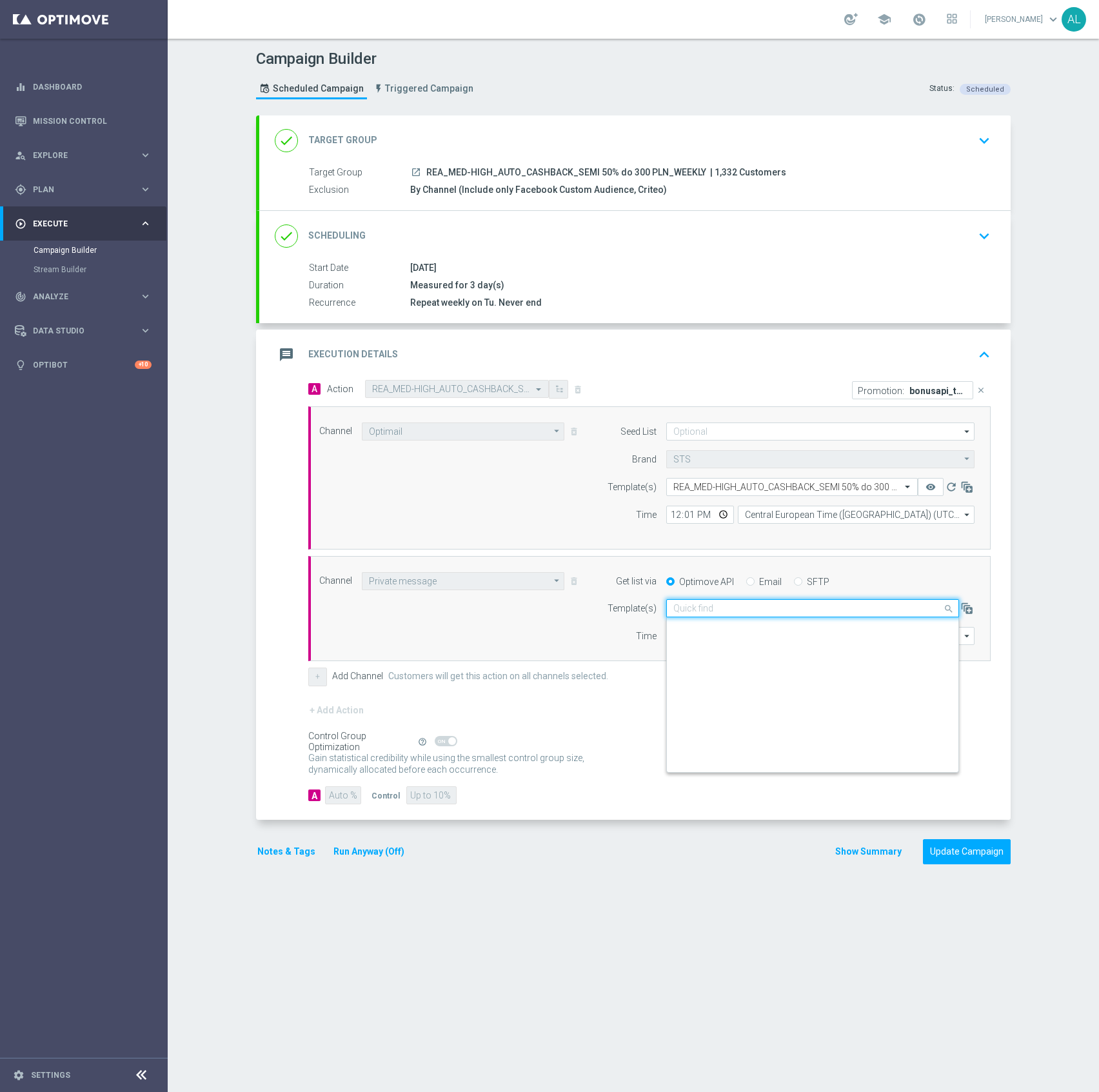
paste input "REA_MED-HIGH_AUTO_CASHBACK_SEMI 50% do 300 PLN_141025"
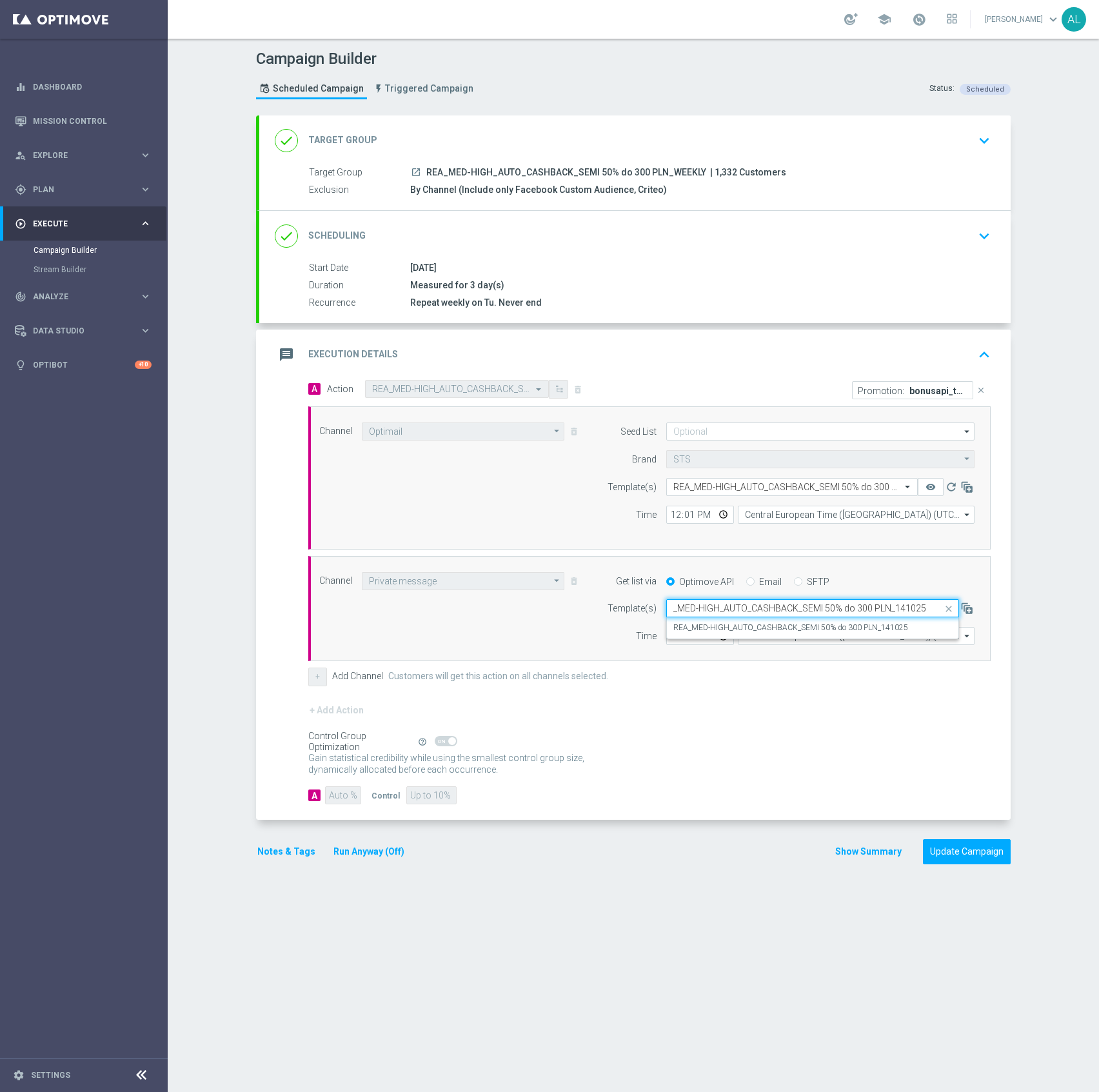
scroll to position [0, 13]
click at [857, 623] on div "REA_MED-HIGH_AUTO_CASHBACK_SEMI 50% do 300 PLN_141025" at bounding box center [813, 627] width 279 height 22
type input "REA_MED-HIGH_AUTO_CASHBACK_SEMI 50% do 300 PLN_141025"
click at [657, 516] on div "12:01 Central European Time (Warsaw) (UTC +02:00) Central European Time (Warsaw…" at bounding box center [820, 514] width 328 height 18
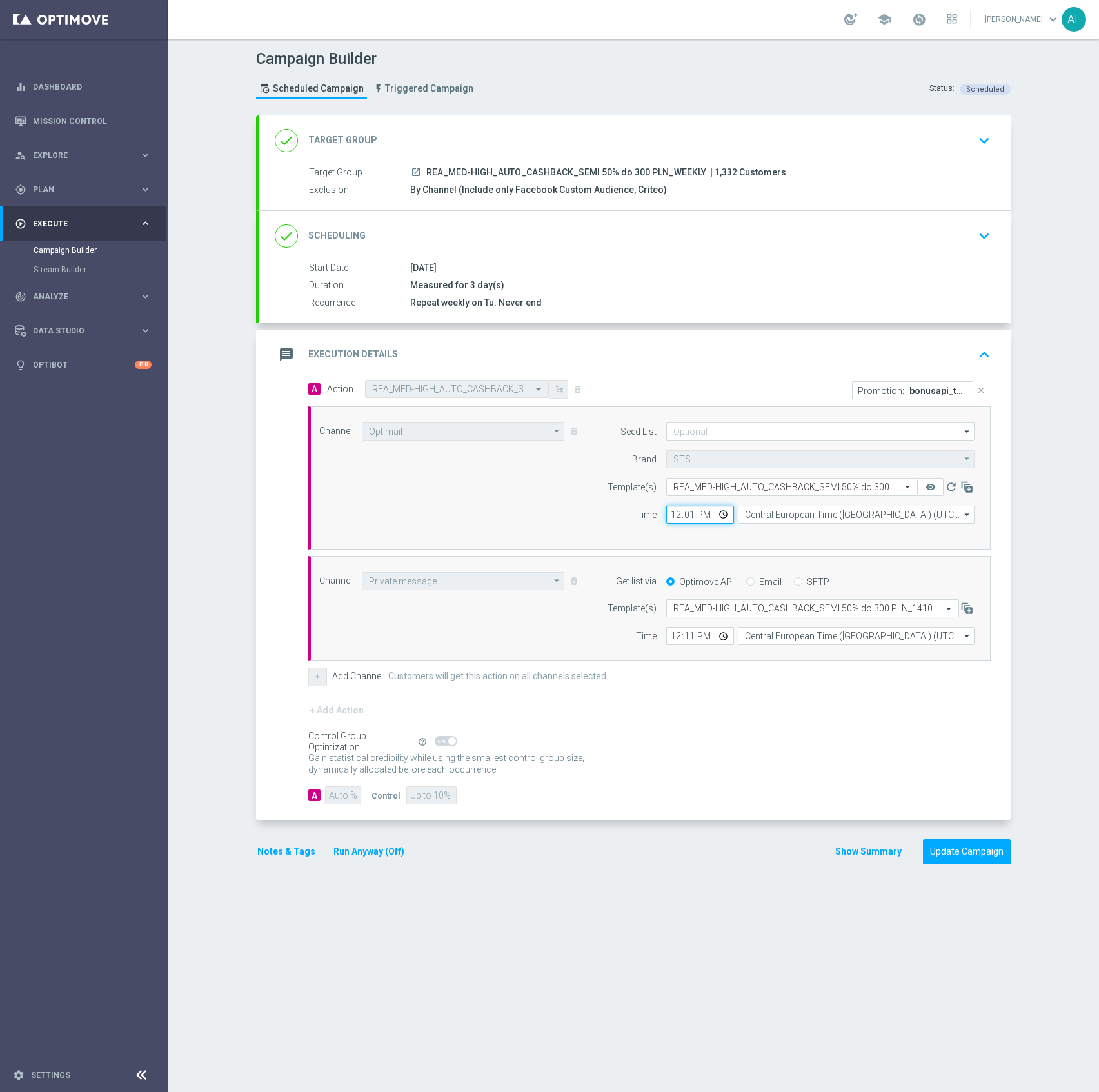
click at [668, 518] on input "12:01" at bounding box center [700, 514] width 68 height 18
type input "16:31"
click at [666, 638] on input "12:11" at bounding box center [700, 635] width 68 height 18
type input "16:49"
click at [948, 854] on button "Update Campaign" at bounding box center [967, 851] width 87 height 25
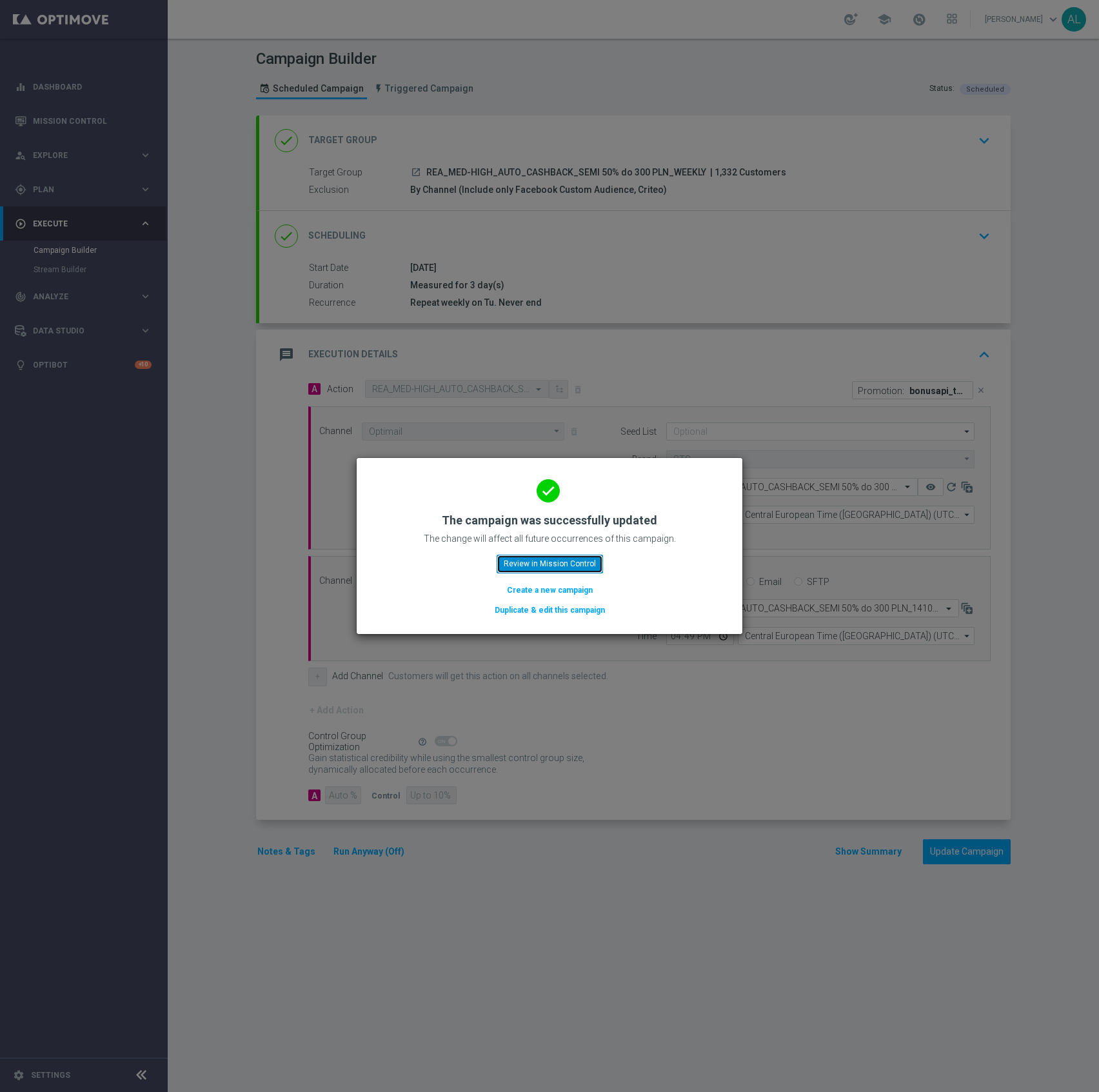
click at [528, 561] on button "Review in Mission Control" at bounding box center [550, 563] width 106 height 18
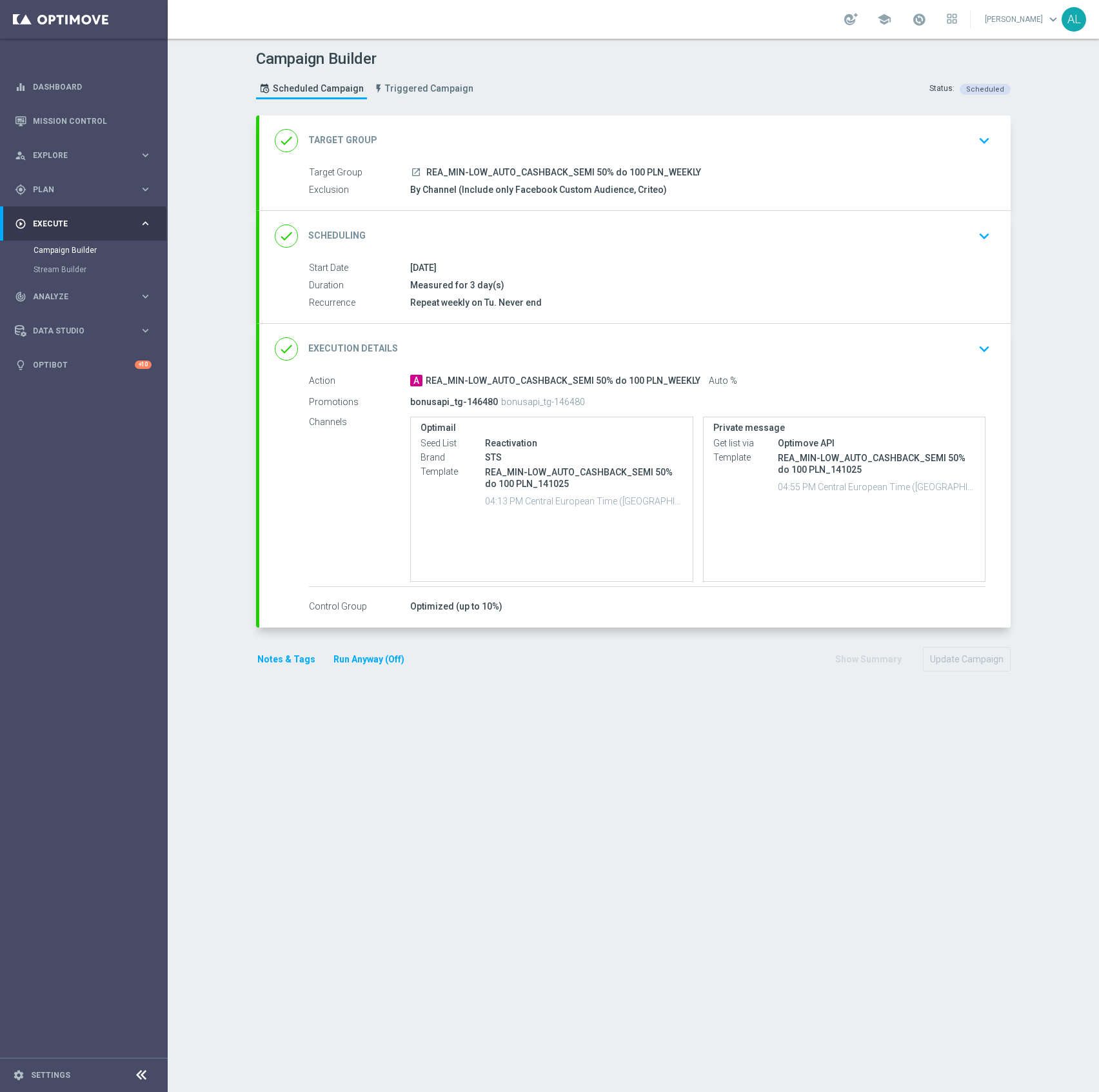
type input "REA_MIN-LOW_AUTO_CASHBACK_SEMI 50% do 100 PLN_WEEKLY"
